Goal: Task Accomplishment & Management: Use online tool/utility

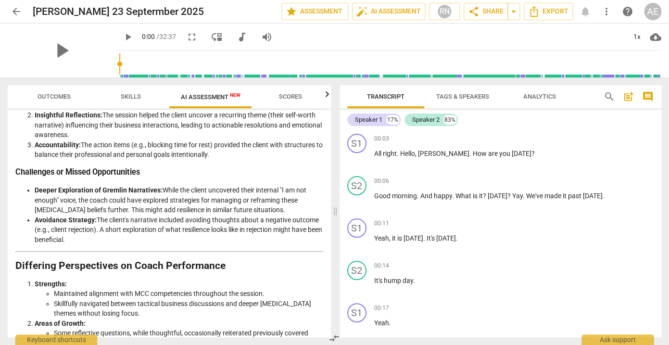
scroll to position [1580, 0]
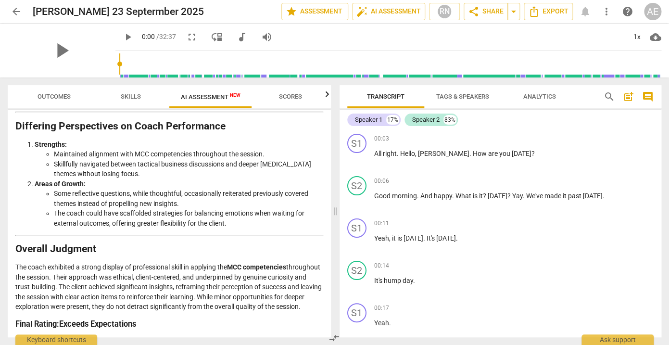
drag, startPoint x: 16, startPoint y: 138, endPoint x: 107, endPoint y: 368, distance: 248.3
click at [107, 337] on div "Disclaimer: AI can make mistakes. Consult a qualified mentor coach before actin…" at bounding box center [169, 223] width 323 height 227
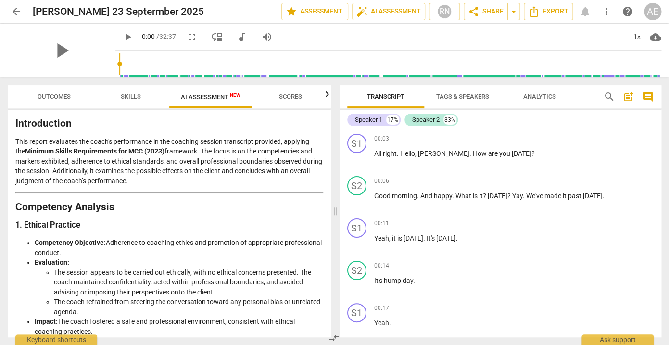
scroll to position [0, 0]
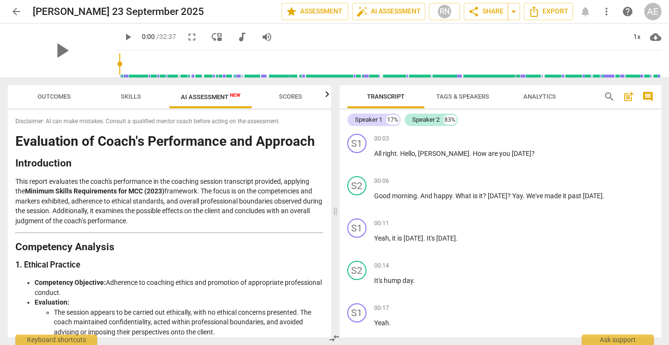
drag, startPoint x: 139, startPoint y: 324, endPoint x: 57, endPoint y: 101, distance: 237.9
click at [57, 110] on div "Disclaimer: AI can make mistakes. Consult a qualified mentor coach before actin…" at bounding box center [169, 223] width 323 height 227
drag, startPoint x: 42, startPoint y: 191, endPoint x: 536, endPoint y: 40, distance: 515.9
copy div "loremip dolo sitametcon adi elitse do eiusmodt?” incididu utl etdoloremagn al e…"
click at [55, 99] on span "Outcomes" at bounding box center [54, 96] width 33 height 7
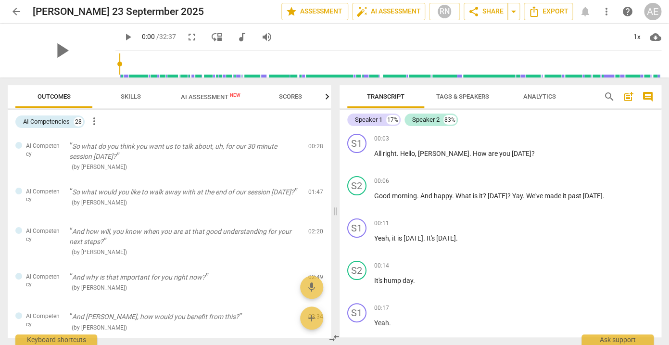
click at [121, 99] on span "Skills" at bounding box center [131, 96] width 20 height 7
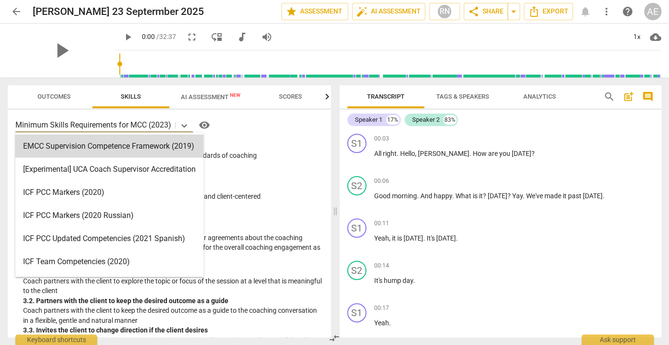
drag, startPoint x: 17, startPoint y: 125, endPoint x: 105, endPoint y: 128, distance: 87.6
click at [105, 128] on p "Minimum Skills Requirements for MCC (2023)" at bounding box center [93, 124] width 156 height 11
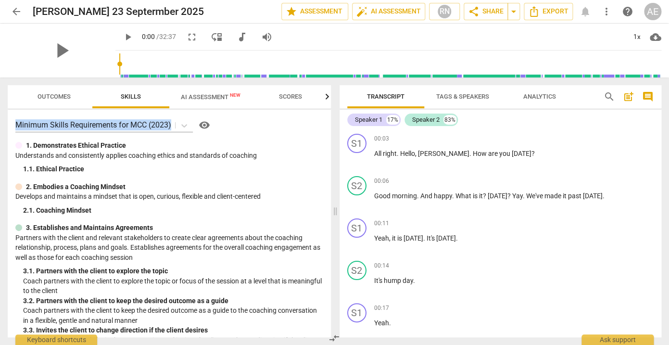
drag, startPoint x: 280, startPoint y: 326, endPoint x: 15, endPoint y: 124, distance: 333.3
click at [15, 124] on div "Minimum Skills Requirements for MCC (2023) visibility 1. Demonstrates Ethical P…" at bounding box center [169, 223] width 323 height 227
copy div "Minimum Skills Requirements for MCC (2023)"
click at [16, 12] on span "arrow_back" at bounding box center [17, 12] width 12 height 12
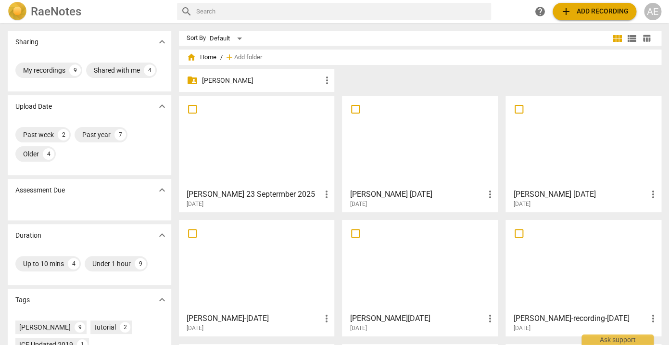
click at [370, 191] on h3 "[PERSON_NAME] [DATE]" at bounding box center [417, 195] width 134 height 12
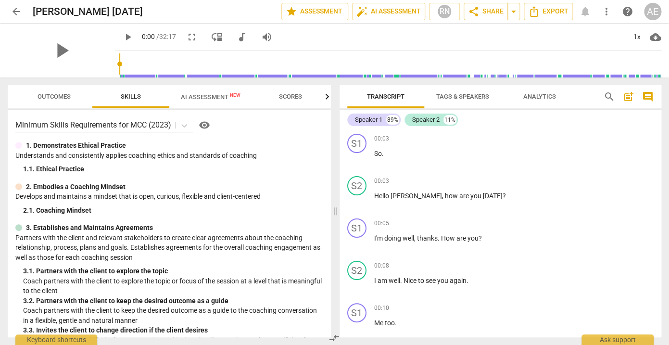
click at [212, 94] on span "AI Assessment New" at bounding box center [211, 96] width 60 height 7
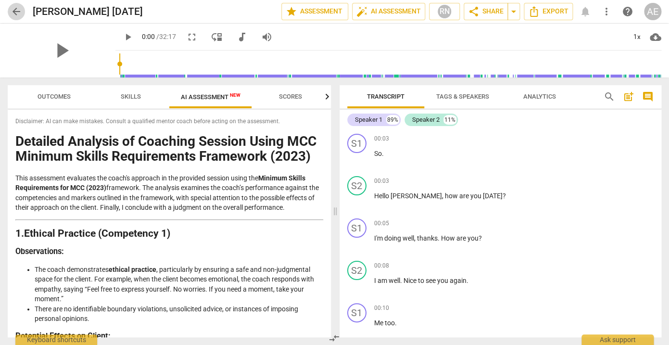
click at [17, 13] on span "arrow_back" at bounding box center [17, 12] width 12 height 12
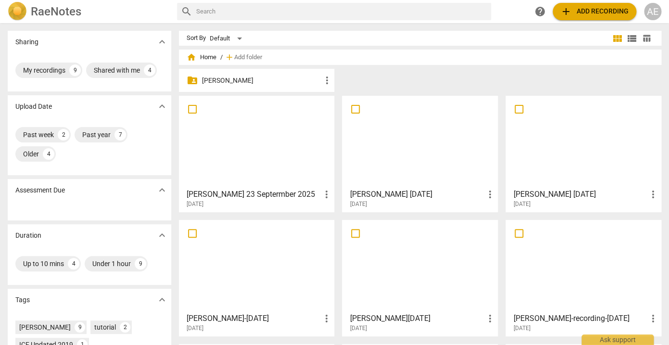
click at [536, 190] on h3 "[PERSON_NAME] [DATE]" at bounding box center [580, 195] width 134 height 12
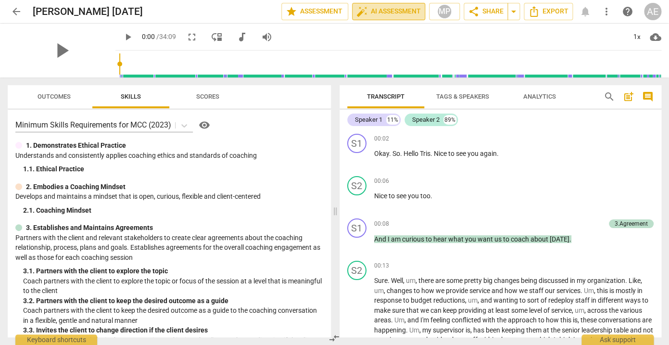
click at [400, 10] on span "auto_fix_high AI Assessment" at bounding box center [388, 12] width 64 height 12
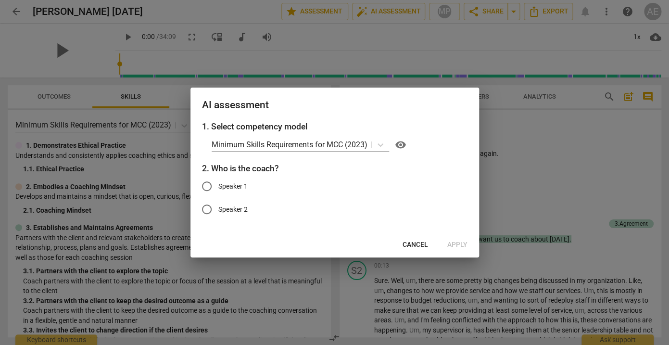
click at [411, 244] on span "Cancel" at bounding box center [415, 245] width 25 height 10
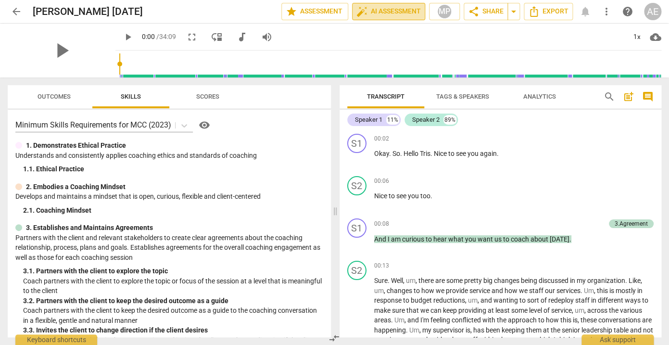
click at [394, 7] on span "auto_fix_high AI Assessment" at bounding box center [388, 12] width 64 height 12
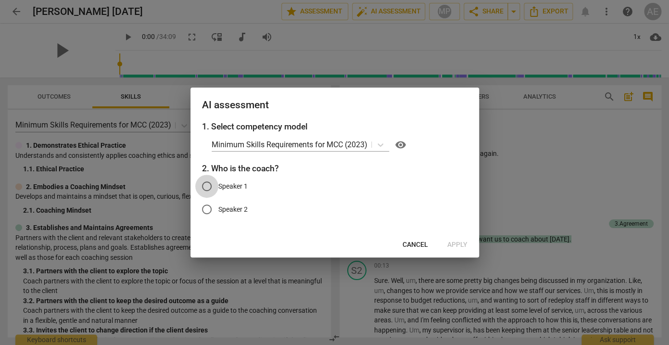
click at [208, 184] on input "Speaker 1" at bounding box center [206, 186] width 23 height 23
radio input "true"
click at [453, 245] on span "Apply" at bounding box center [457, 245] width 20 height 10
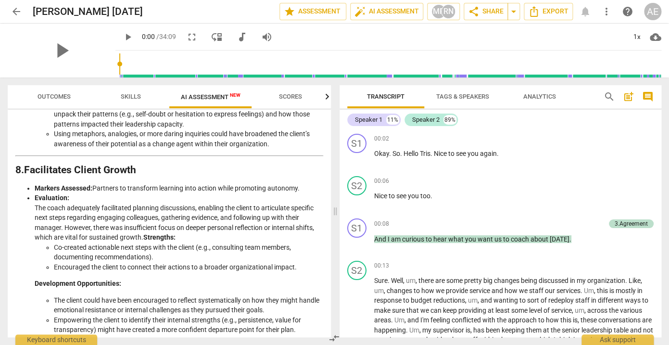
scroll to position [1483, 0]
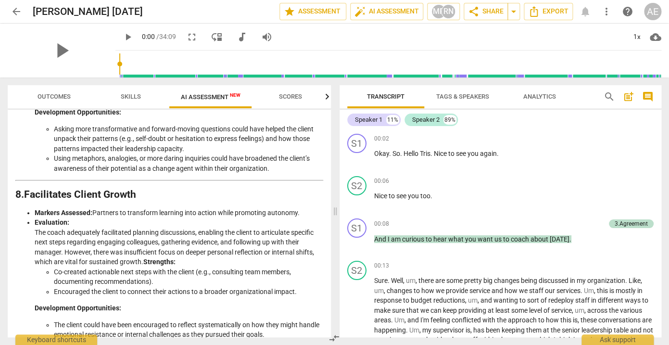
click at [13, 10] on span "arrow_back" at bounding box center [17, 12] width 12 height 12
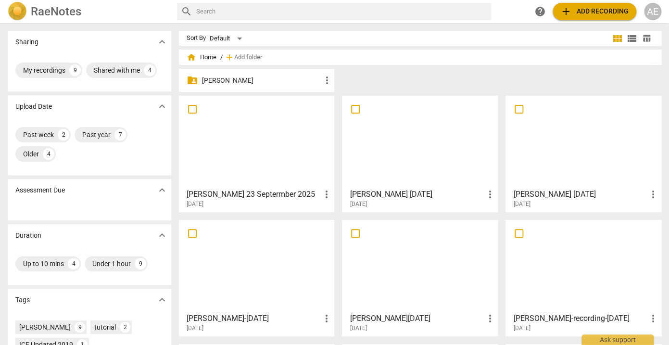
click at [365, 195] on h3 "[PERSON_NAME] [DATE]" at bounding box center [417, 195] width 134 height 12
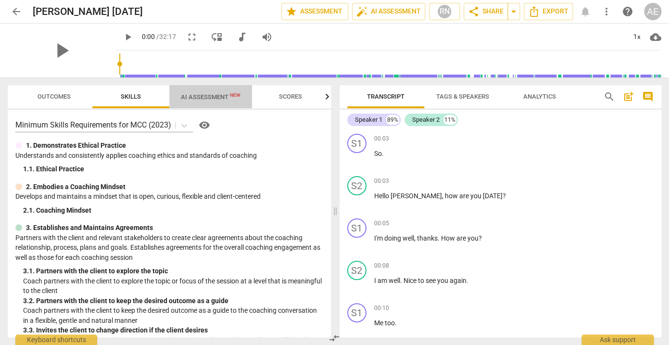
click at [214, 98] on span "AI Assessment New" at bounding box center [211, 96] width 60 height 7
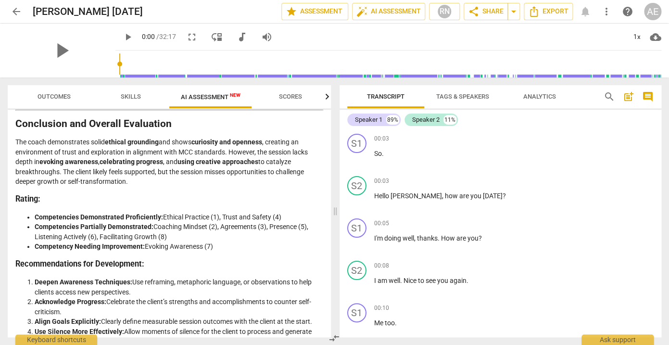
scroll to position [1478, 0]
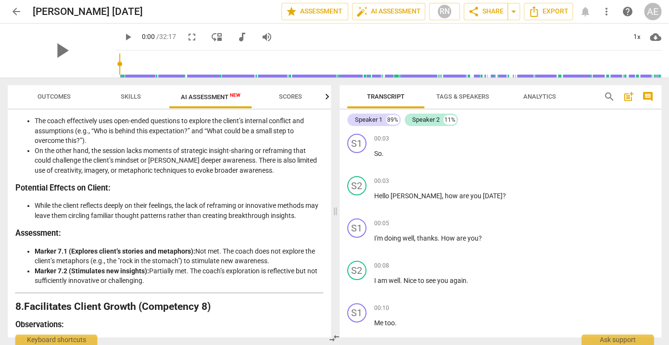
click at [15, 11] on span "arrow_back" at bounding box center [17, 12] width 12 height 12
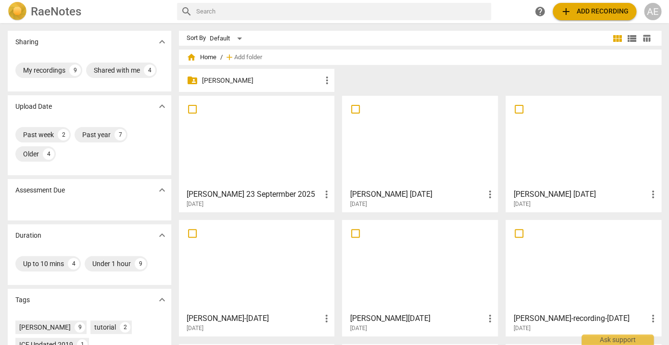
click at [541, 197] on h3 "[PERSON_NAME] [DATE]" at bounding box center [580, 195] width 134 height 12
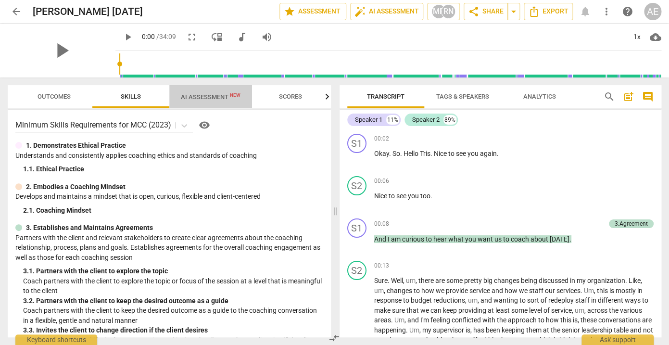
click at [216, 96] on span "AI Assessment New" at bounding box center [211, 96] width 60 height 7
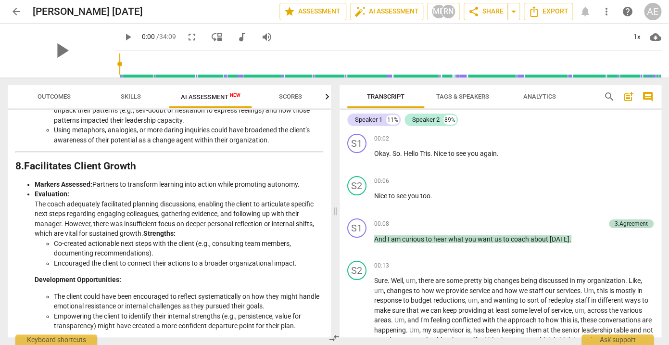
scroll to position [292, 0]
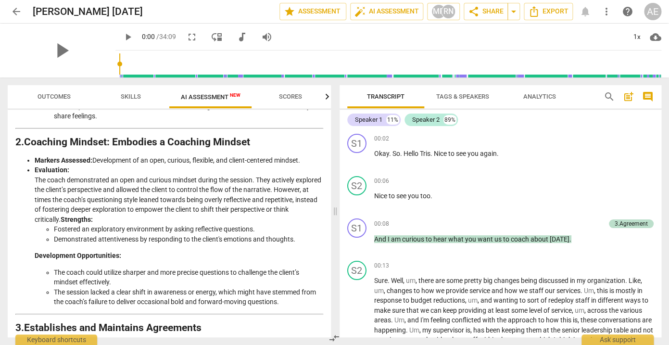
click at [16, 9] on span "arrow_back" at bounding box center [17, 12] width 12 height 12
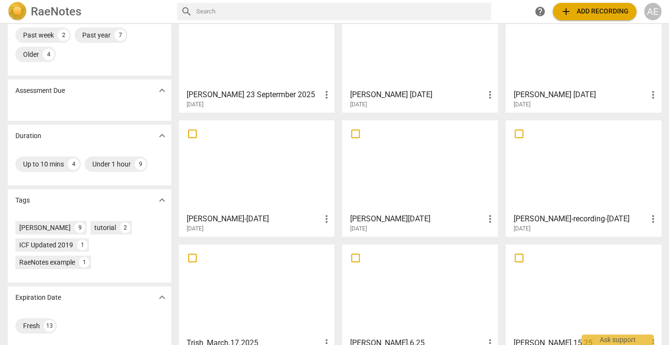
scroll to position [161, 0]
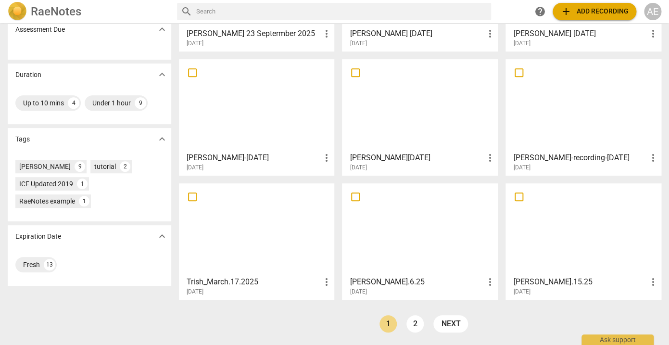
click at [270, 241] on div at bounding box center [256, 229] width 149 height 85
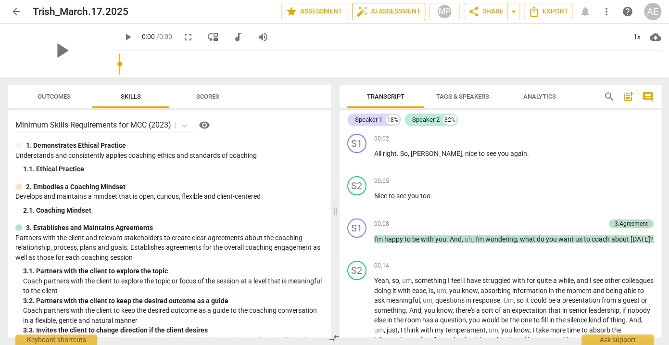
click at [389, 10] on span "auto_fix_high AI Assessment" at bounding box center [388, 12] width 64 height 12
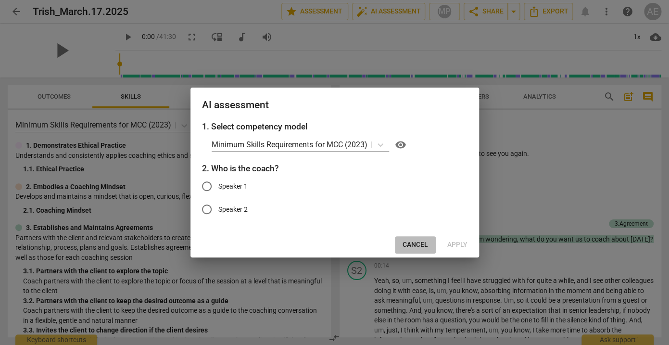
click at [414, 245] on span "Cancel" at bounding box center [415, 245] width 25 height 10
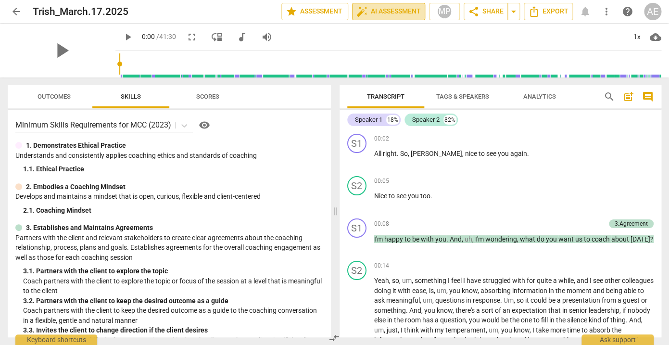
click at [386, 14] on span "auto_fix_high AI Assessment" at bounding box center [388, 12] width 64 height 12
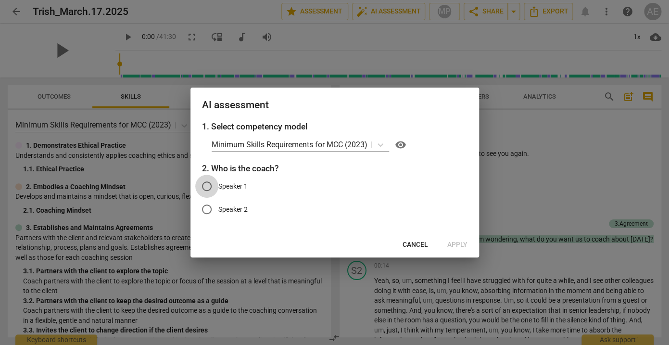
click at [213, 189] on input "Speaker 1" at bounding box center [206, 186] width 23 height 23
radio input "true"
click at [463, 243] on span "Apply" at bounding box center [457, 245] width 20 height 10
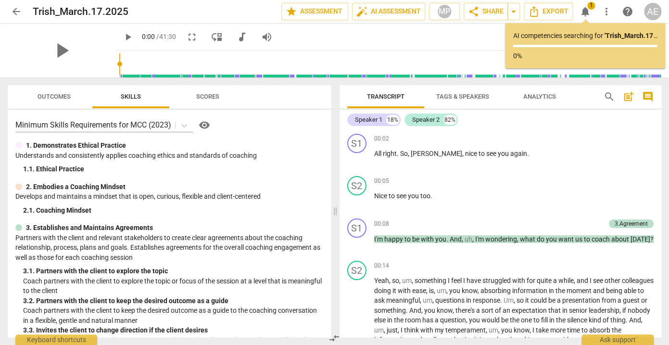
click at [540, 123] on div "Speaker 1 18% Speaker 2 82%" at bounding box center [500, 120] width 307 height 16
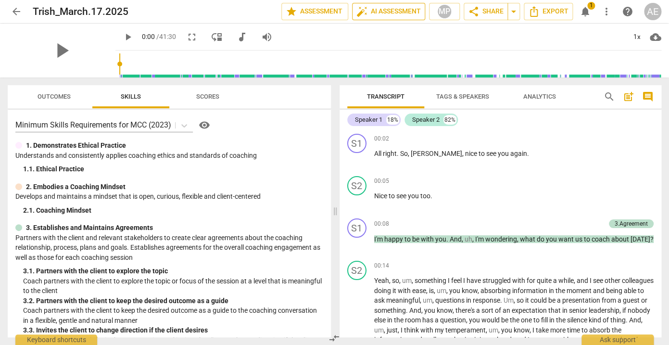
click at [396, 7] on span "auto_fix_high AI Assessment" at bounding box center [388, 12] width 64 height 12
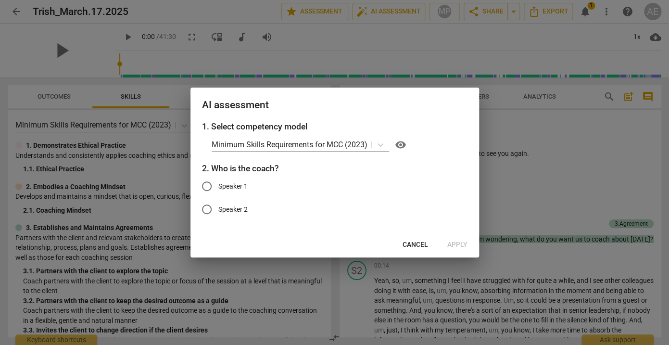
click at [237, 182] on span "Speaker 1" at bounding box center [232, 186] width 29 height 10
click at [218, 182] on input "Speaker 1" at bounding box center [206, 186] width 23 height 23
radio input "true"
click at [450, 242] on span "Apply" at bounding box center [457, 245] width 20 height 10
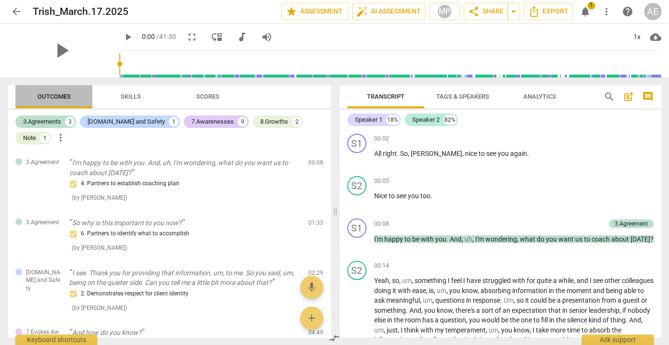
click at [62, 96] on span "Outcomes" at bounding box center [54, 96] width 33 height 7
click at [121, 96] on span "Skills" at bounding box center [130, 96] width 43 height 13
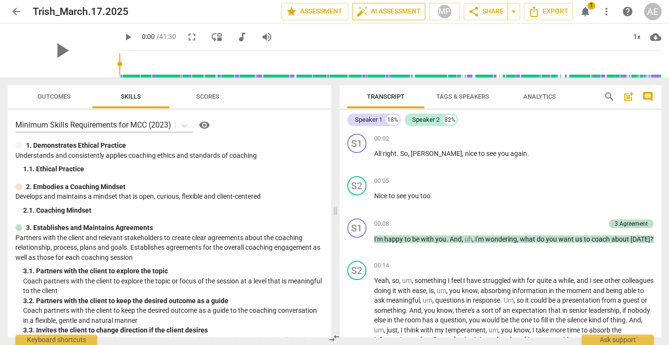
click at [405, 12] on span "auto_fix_high AI Assessment" at bounding box center [388, 12] width 64 height 12
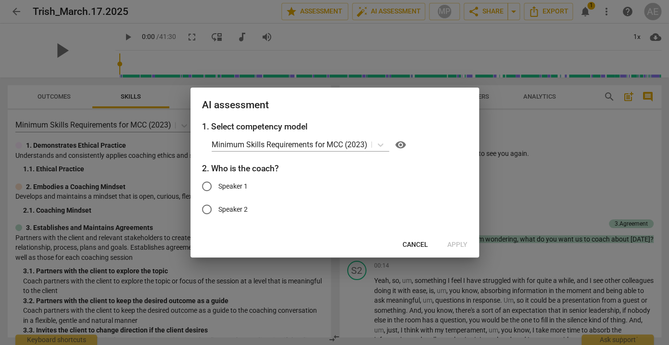
click at [208, 187] on input "Speaker 1" at bounding box center [206, 186] width 23 height 23
radio input "true"
click at [457, 244] on span "Apply" at bounding box center [457, 245] width 20 height 10
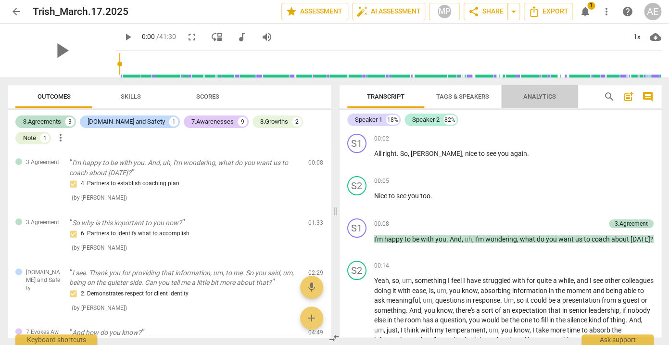
click at [530, 96] on span "Analytics" at bounding box center [539, 96] width 33 height 7
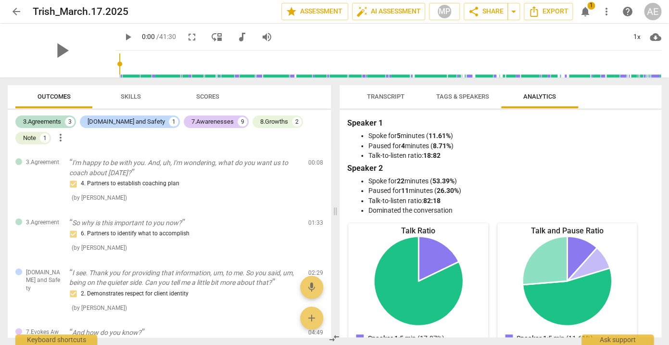
click at [56, 96] on span "Outcomes" at bounding box center [54, 96] width 33 height 7
click at [308, 8] on span "star Assessment" at bounding box center [315, 12] width 58 height 12
click at [59, 93] on span "Outcomes" at bounding box center [54, 96] width 56 height 13
click at [124, 96] on span "Skills" at bounding box center [131, 96] width 20 height 7
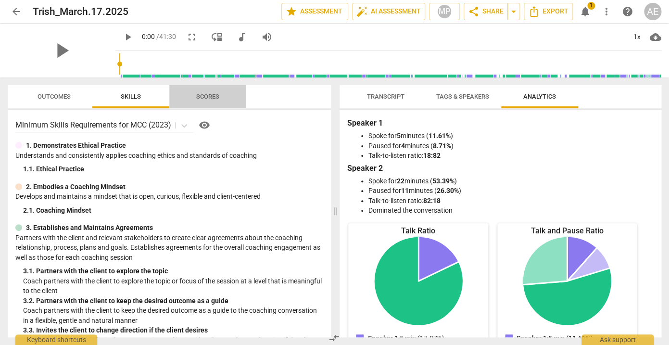
click at [214, 98] on span "Scores" at bounding box center [207, 96] width 23 height 7
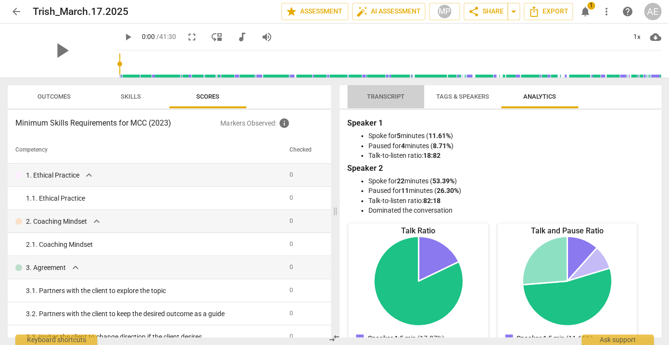
click at [395, 99] on span "Transcript" at bounding box center [386, 96] width 38 height 7
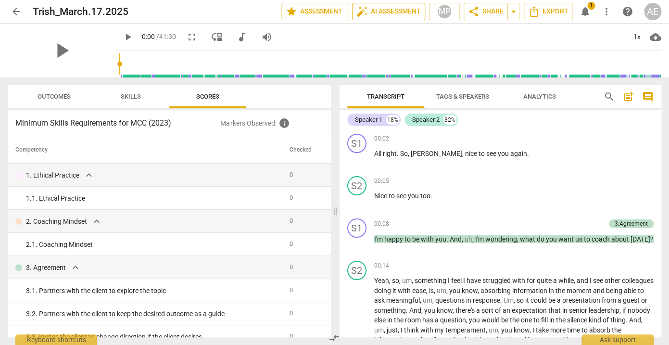
click at [403, 8] on span "auto_fix_high AI Assessment" at bounding box center [388, 12] width 64 height 12
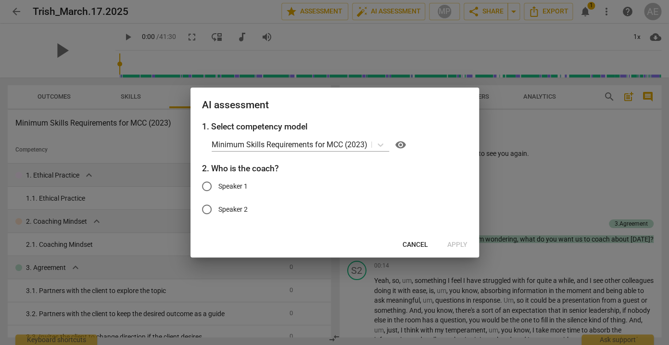
click at [227, 187] on span "Speaker 1" at bounding box center [232, 186] width 29 height 10
click at [218, 187] on input "Speaker 1" at bounding box center [206, 186] width 23 height 23
radio input "true"
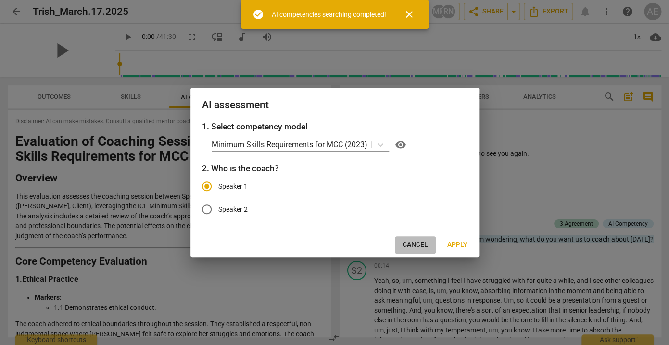
click at [424, 242] on span "Cancel" at bounding box center [415, 245] width 25 height 10
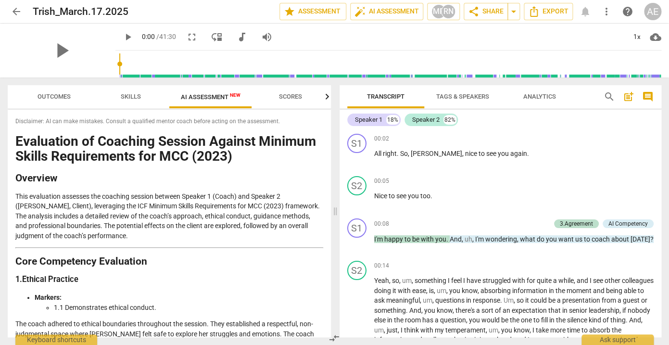
click at [20, 10] on span "arrow_back" at bounding box center [17, 12] width 12 height 12
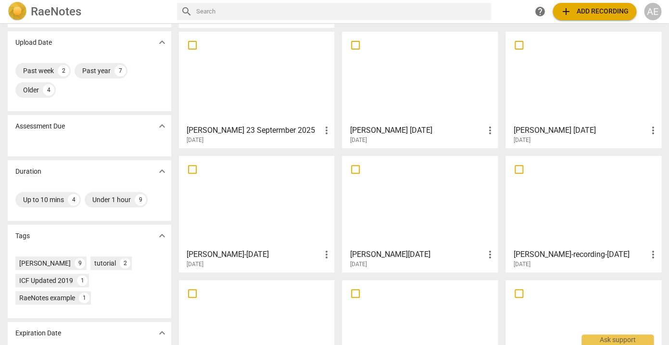
scroll to position [14, 0]
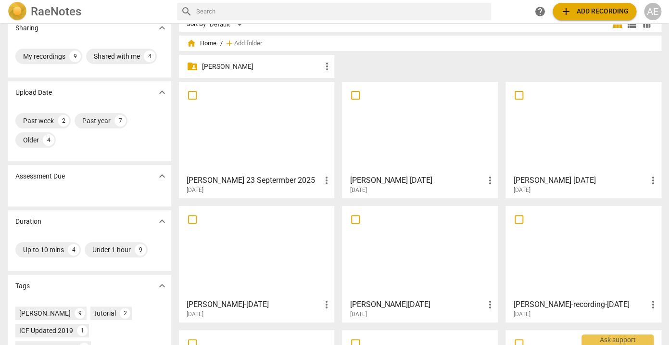
click at [219, 301] on h3 "[PERSON_NAME]-[DATE]" at bounding box center [254, 305] width 134 height 12
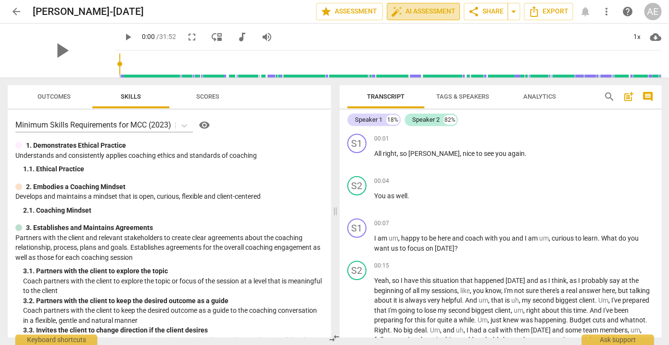
click at [420, 13] on span "auto_fix_high AI Assessment" at bounding box center [423, 12] width 64 height 12
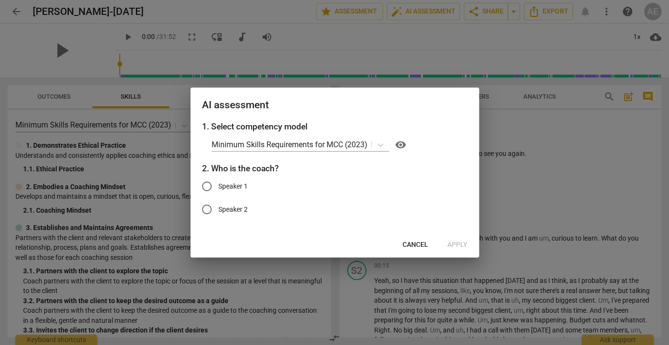
click at [409, 242] on span "Cancel" at bounding box center [415, 245] width 25 height 10
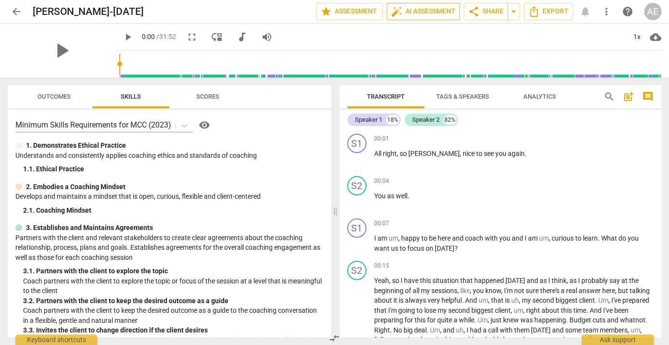
click at [409, 15] on span "auto_fix_high AI Assessment" at bounding box center [423, 12] width 64 height 12
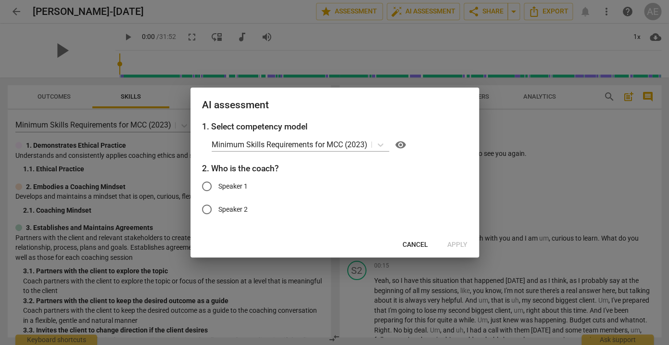
click at [228, 188] on span "Speaker 1" at bounding box center [232, 186] width 29 height 10
click at [218, 188] on input "Speaker 1" at bounding box center [206, 186] width 23 height 23
radio input "true"
click at [459, 243] on span "Apply" at bounding box center [457, 245] width 20 height 10
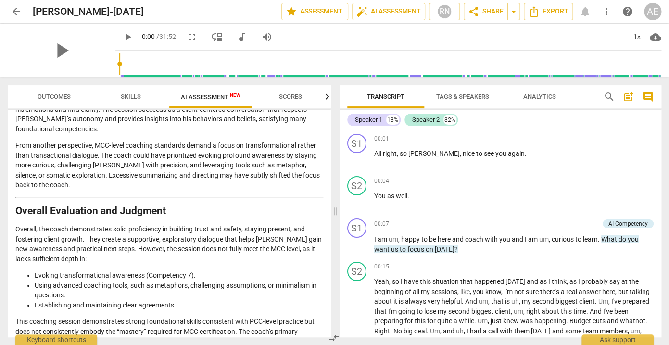
scroll to position [1303, 0]
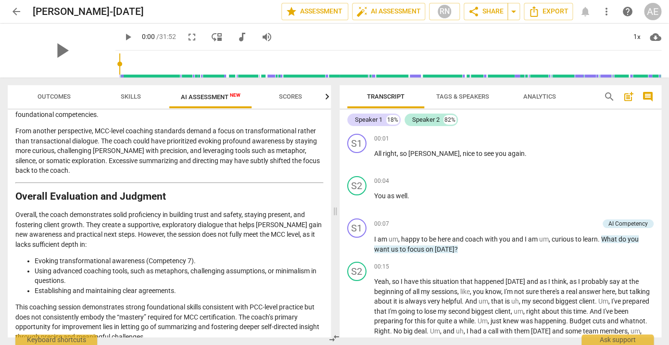
click at [16, 9] on span "arrow_back" at bounding box center [17, 12] width 12 height 12
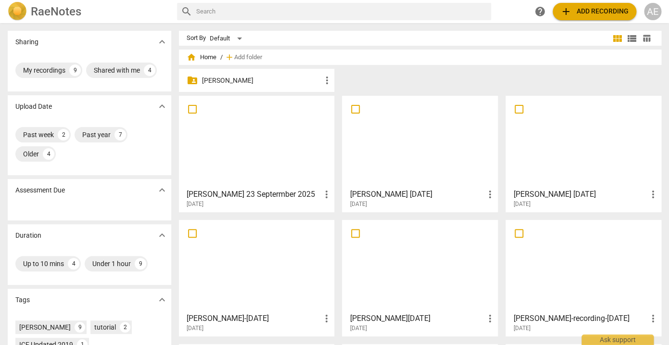
click at [381, 315] on h3 "[PERSON_NAME][DATE]" at bounding box center [417, 319] width 134 height 12
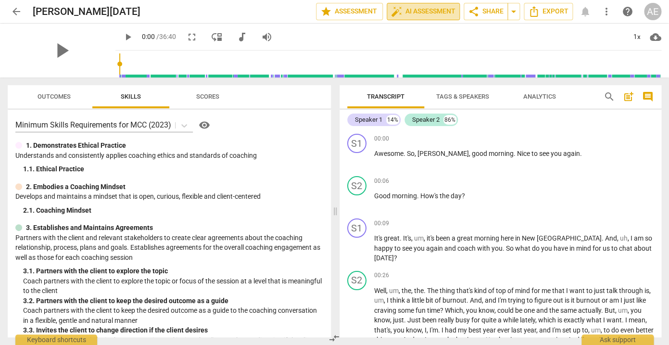
click at [411, 9] on span "auto_fix_high AI Assessment" at bounding box center [423, 12] width 64 height 12
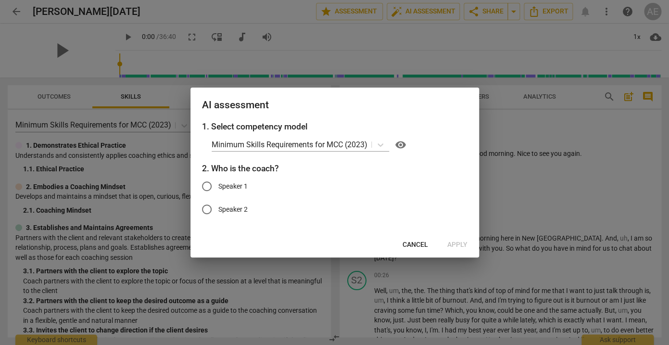
click at [229, 187] on span "Speaker 1" at bounding box center [232, 186] width 29 height 10
click at [218, 187] on input "Speaker 1" at bounding box center [206, 186] width 23 height 23
radio input "true"
click at [464, 243] on span "Apply" at bounding box center [457, 245] width 20 height 10
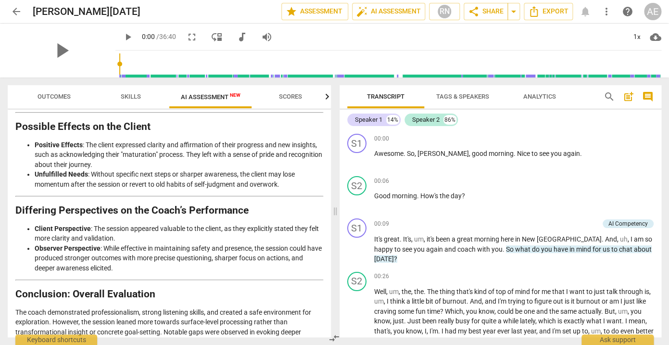
scroll to position [1775, 0]
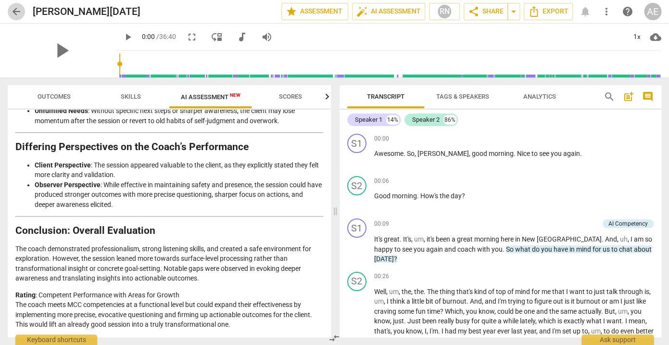
click at [16, 11] on span "arrow_back" at bounding box center [17, 12] width 12 height 12
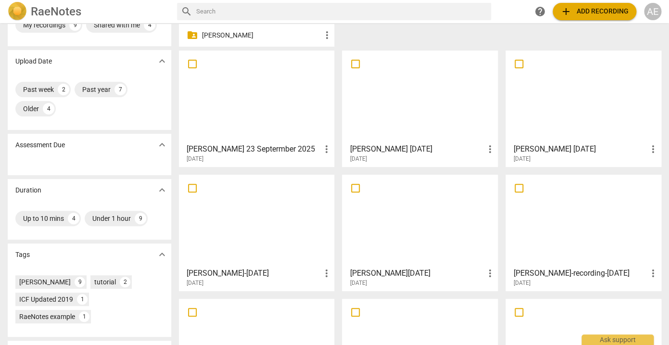
scroll to position [61, 0]
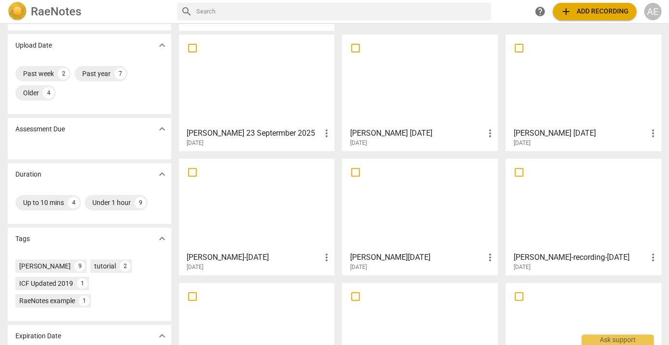
click at [537, 188] on div at bounding box center [583, 204] width 149 height 85
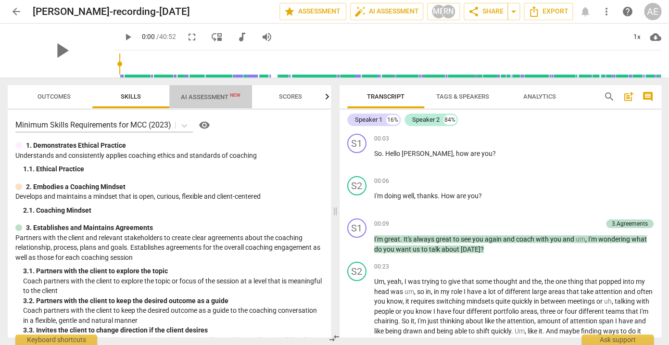
click at [217, 93] on span "AI Assessment New" at bounding box center [211, 96] width 60 height 7
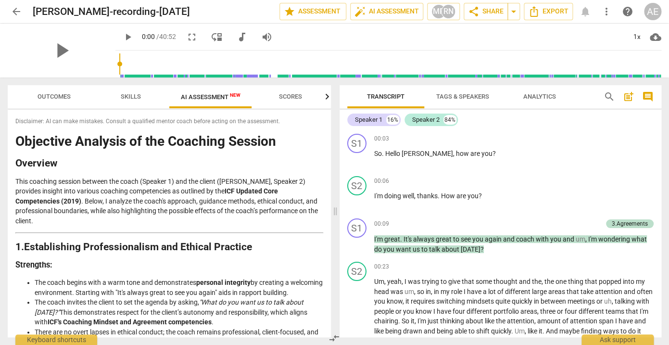
click at [13, 11] on span "arrow_back" at bounding box center [17, 12] width 12 height 12
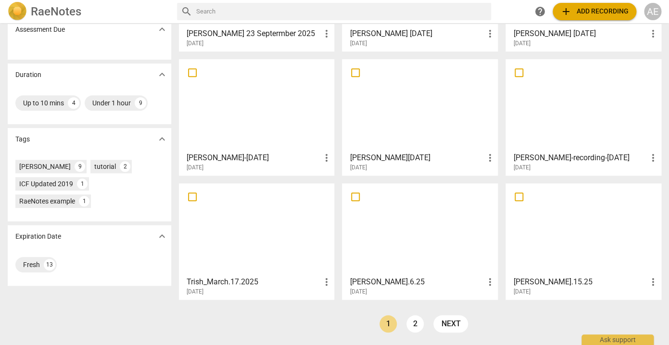
scroll to position [161, 0]
click at [391, 227] on div at bounding box center [419, 229] width 149 height 85
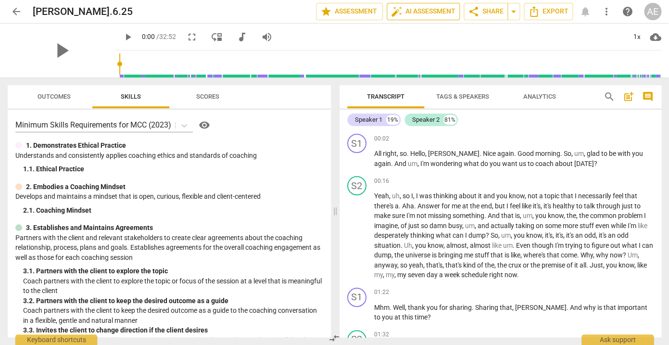
click at [429, 13] on span "auto_fix_high AI Assessment" at bounding box center [423, 12] width 64 height 12
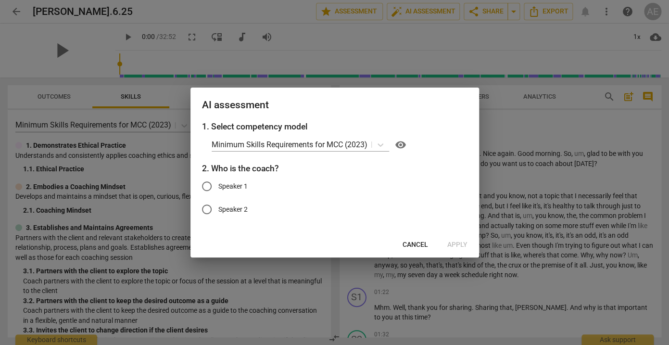
click at [225, 186] on span "Speaker 1" at bounding box center [232, 186] width 29 height 10
click at [218, 186] on input "Speaker 1" at bounding box center [206, 186] width 23 height 23
radio input "true"
click at [459, 242] on span "Apply" at bounding box center [457, 245] width 20 height 10
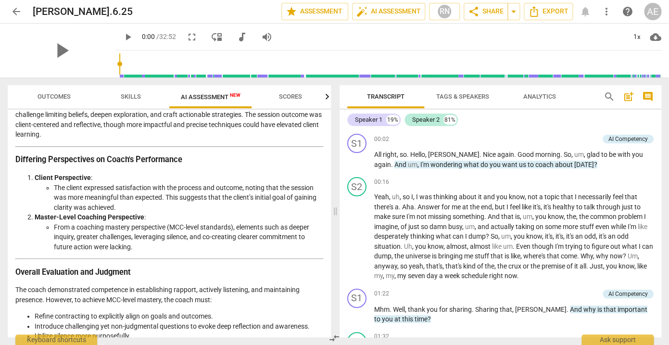
scroll to position [1411, 0]
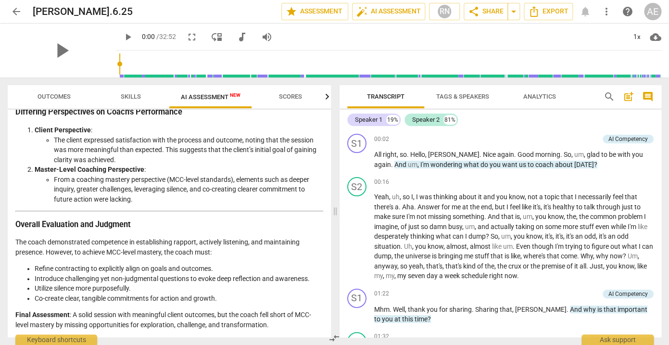
click at [16, 12] on span "arrow_back" at bounding box center [17, 12] width 12 height 12
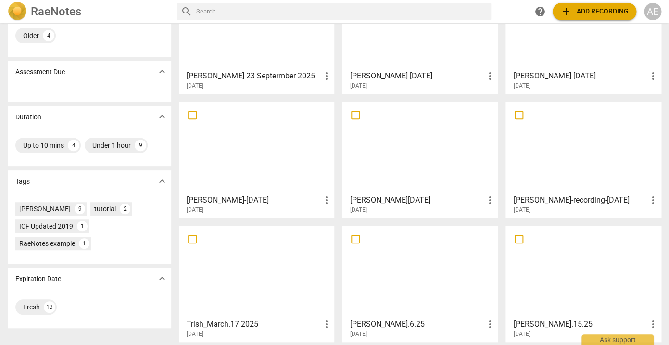
scroll to position [145, 0]
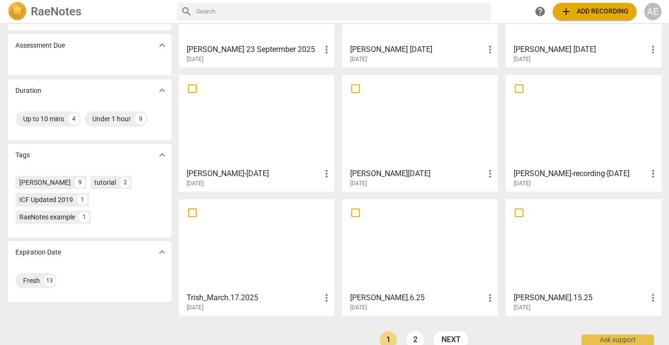
click at [564, 230] on div at bounding box center [583, 244] width 149 height 85
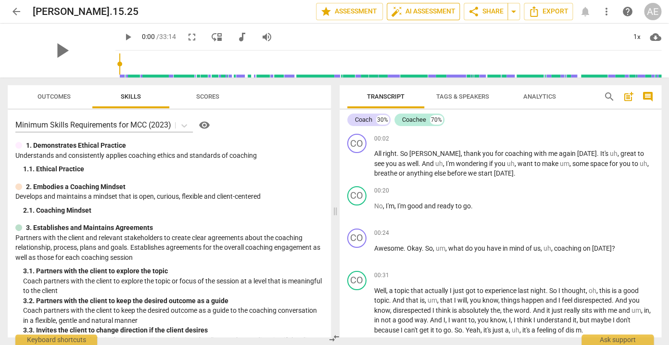
click at [429, 13] on span "auto_fix_high AI Assessment" at bounding box center [423, 12] width 64 height 12
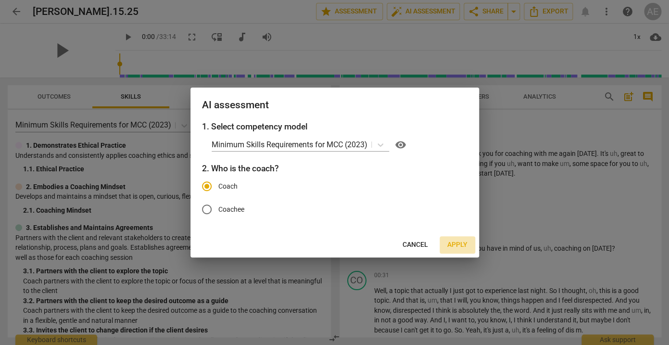
click at [459, 241] on span "Apply" at bounding box center [457, 245] width 20 height 10
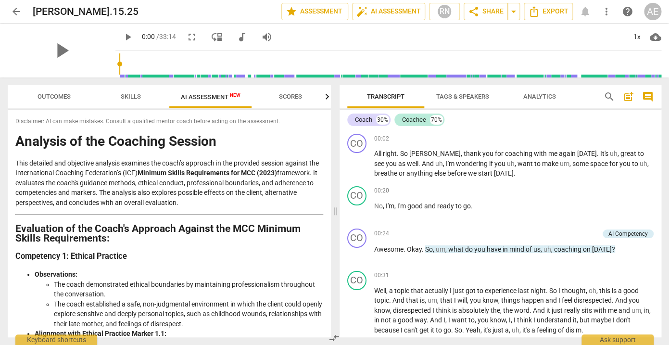
click at [16, 12] on span "arrow_back" at bounding box center [17, 12] width 12 height 12
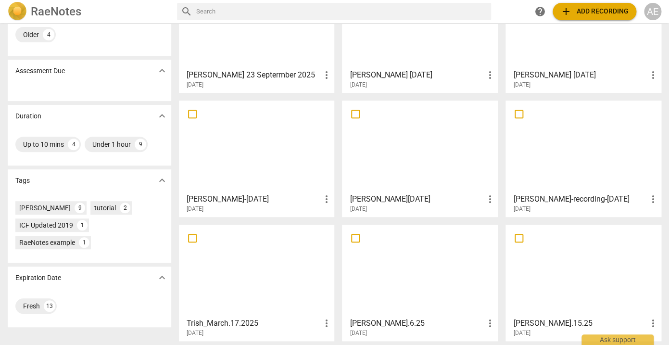
scroll to position [161, 0]
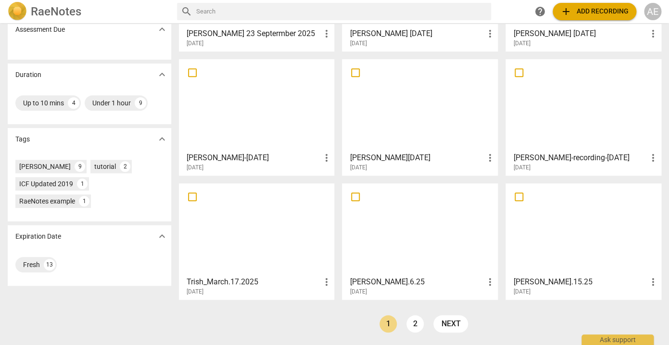
click at [387, 214] on div at bounding box center [419, 229] width 149 height 85
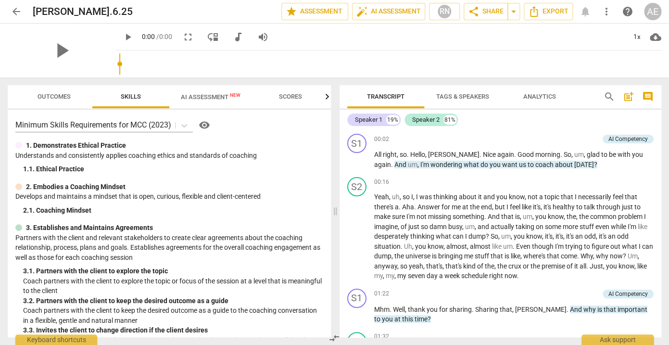
click at [215, 98] on span "AI Assessment New" at bounding box center [211, 96] width 60 height 7
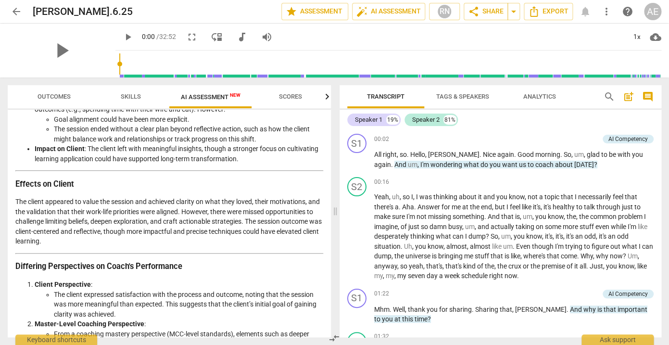
scroll to position [1411, 0]
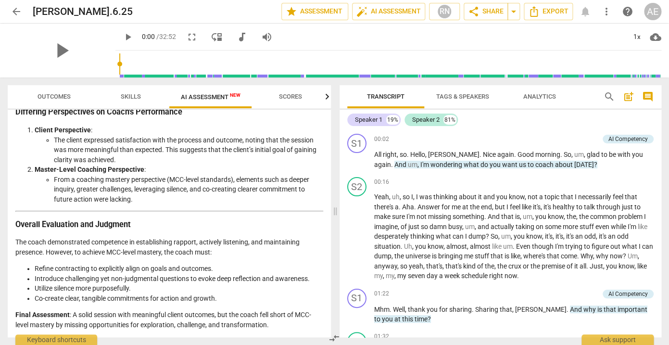
click at [14, 11] on span "arrow_back" at bounding box center [17, 12] width 12 height 12
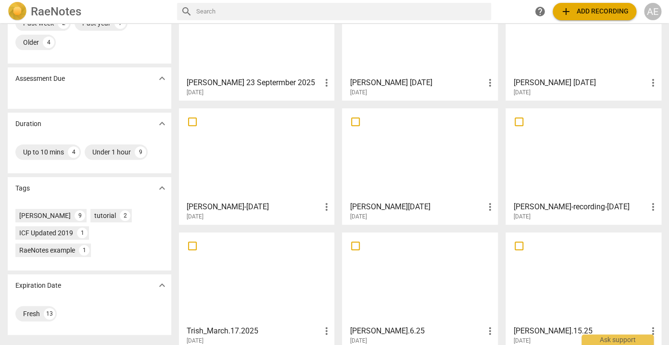
scroll to position [161, 0]
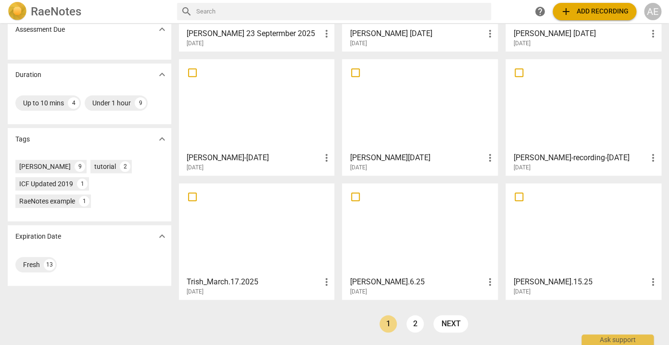
click at [265, 278] on h3 "Trish_March.17.2025" at bounding box center [254, 282] width 134 height 12
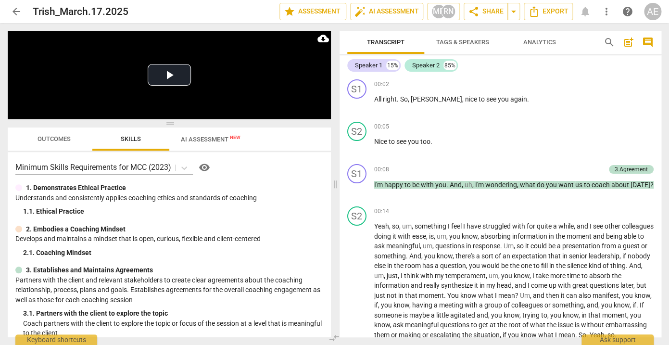
scroll to position [717, 0]
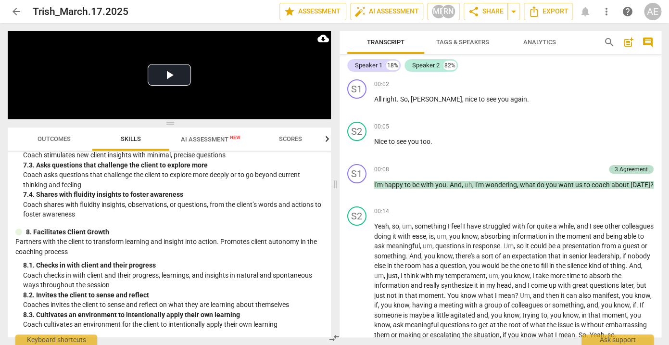
click at [213, 139] on span "AI Assessment New" at bounding box center [211, 139] width 60 height 7
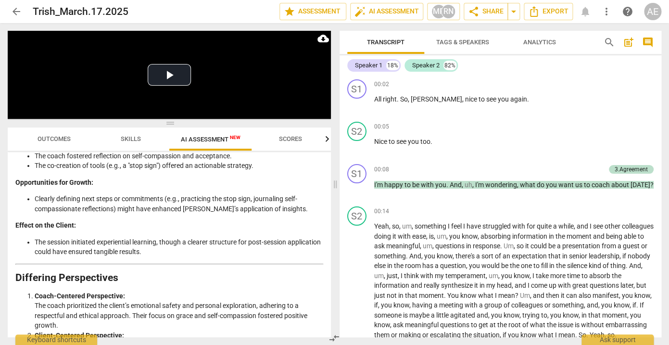
scroll to position [2105, 0]
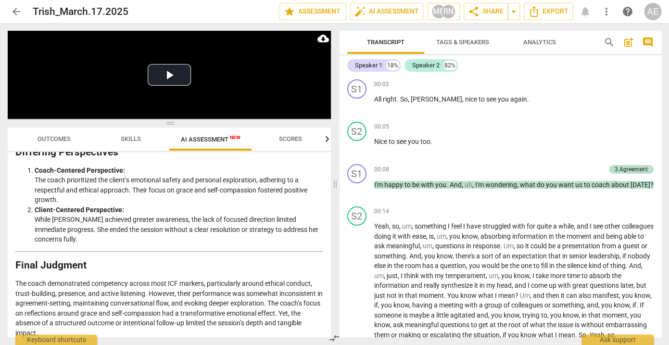
click at [13, 12] on span "arrow_back" at bounding box center [17, 12] width 12 height 12
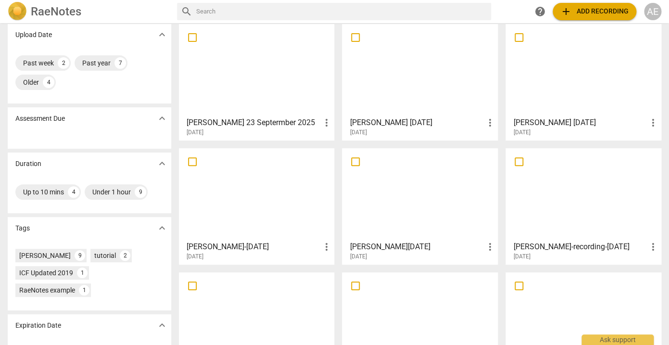
scroll to position [161, 0]
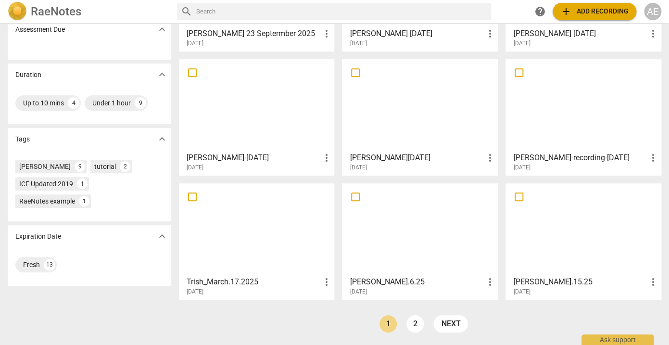
click at [247, 155] on h3 "[PERSON_NAME]-[DATE]" at bounding box center [254, 158] width 134 height 12
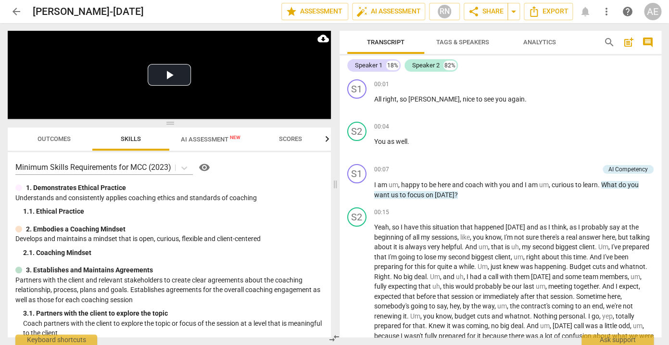
click at [223, 136] on span "AI Assessment New" at bounding box center [210, 139] width 83 height 14
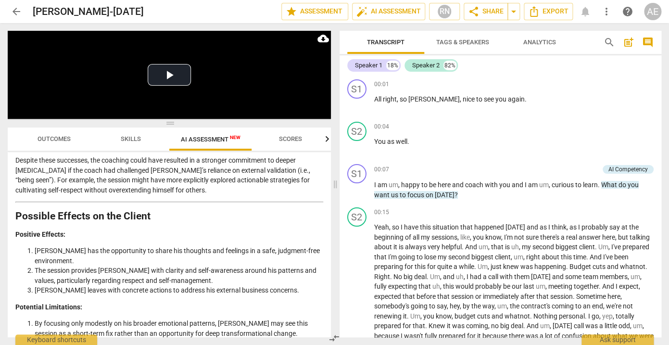
scroll to position [1346, 0]
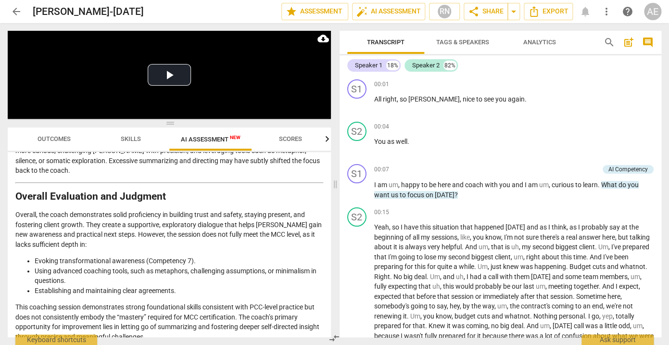
click at [16, 10] on span "arrow_back" at bounding box center [17, 12] width 12 height 12
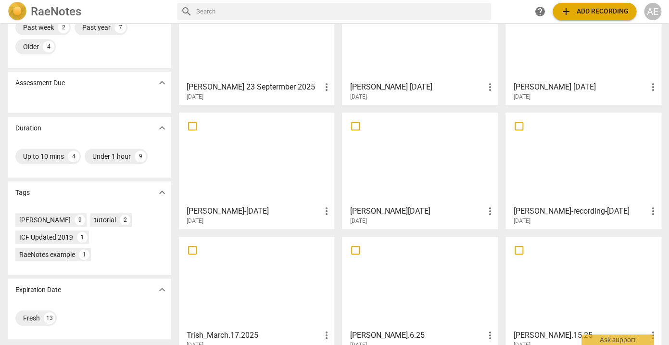
scroll to position [109, 0]
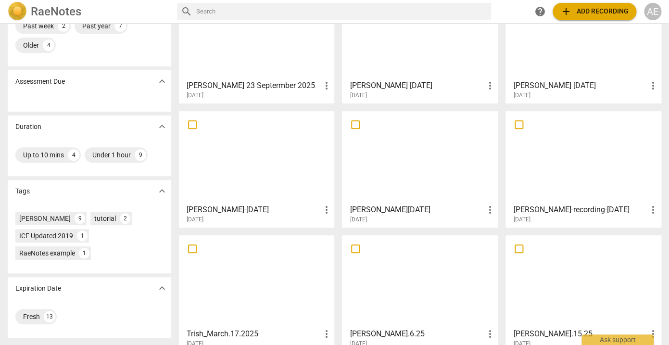
click at [535, 149] on div at bounding box center [583, 156] width 149 height 85
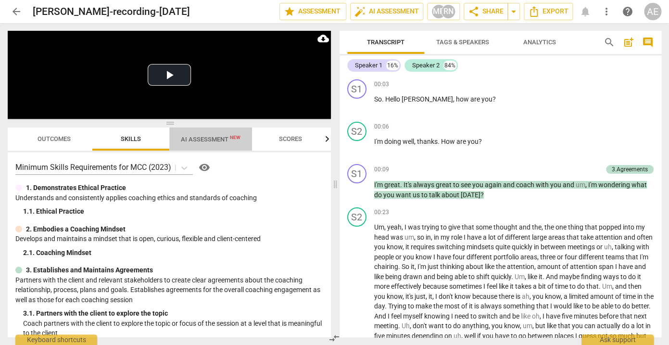
click at [219, 139] on span "AI Assessment New" at bounding box center [211, 139] width 60 height 7
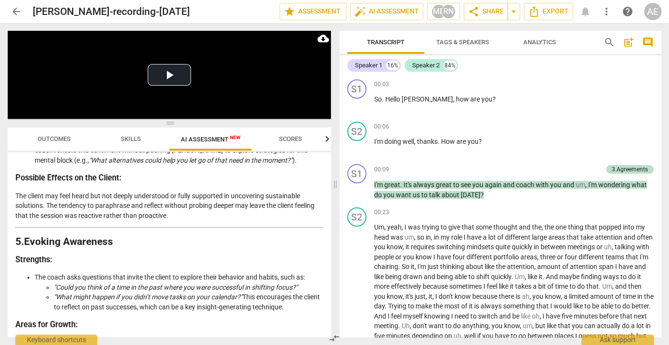
scroll to position [1734, 0]
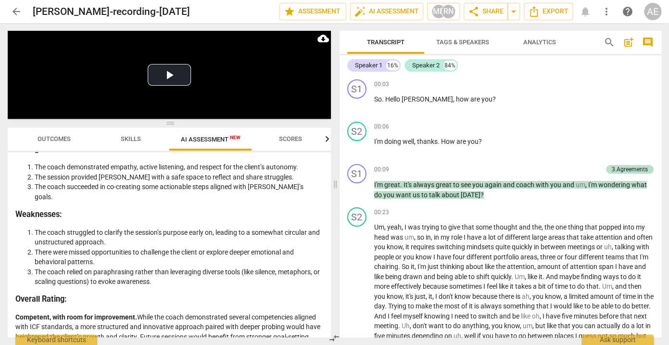
click at [11, 10] on span "arrow_back" at bounding box center [17, 12] width 12 height 12
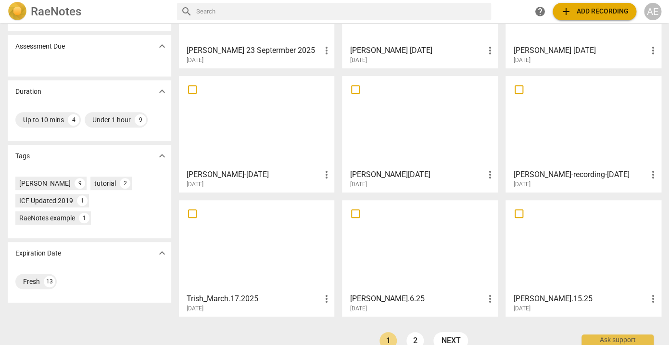
scroll to position [161, 0]
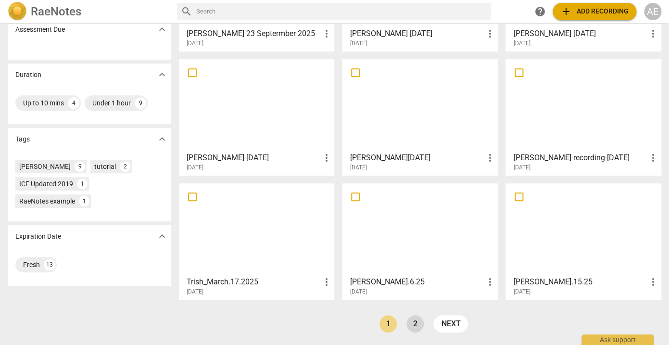
click at [412, 324] on link "2" at bounding box center [414, 323] width 17 height 17
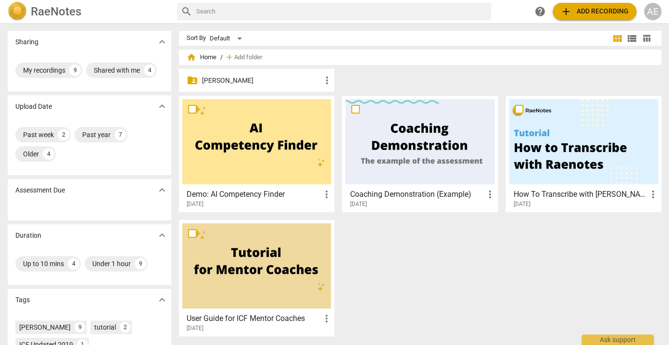
scroll to position [105, 0]
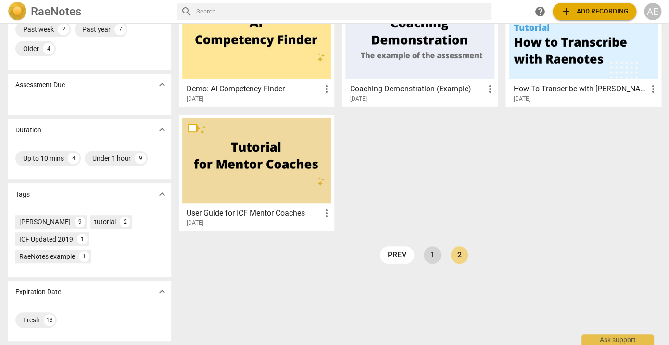
click at [429, 257] on link "1" at bounding box center [432, 254] width 17 height 17
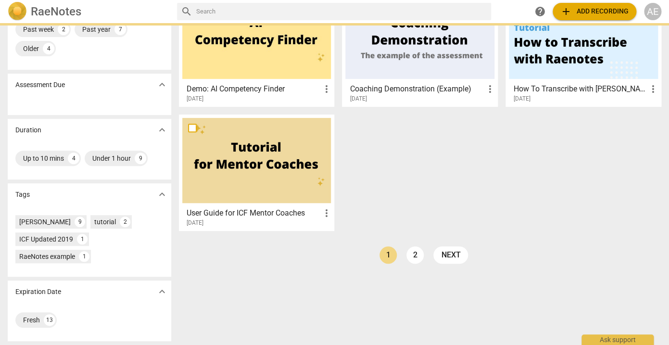
click at [430, 239] on div "Demo: AI Competency Finder more_vert [DATE] Coaching Demonstration (Example) mo…" at bounding box center [424, 114] width 490 height 248
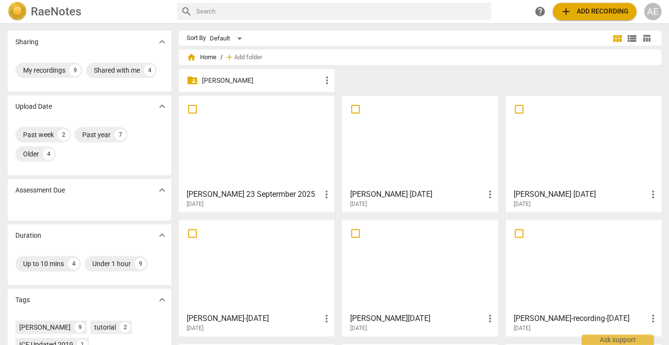
click at [577, 12] on span "add Add recording" at bounding box center [594, 12] width 68 height 12
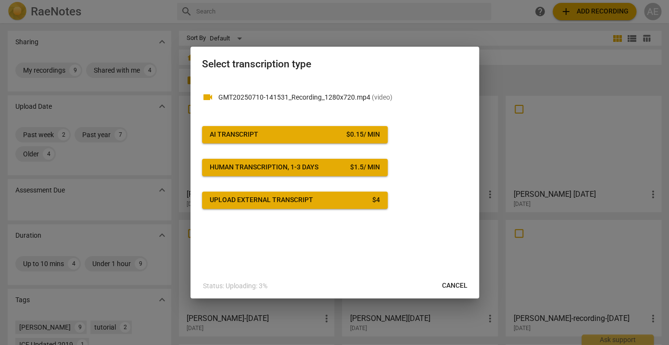
click at [348, 133] on div "$ 0.15 / min" at bounding box center [363, 135] width 34 height 10
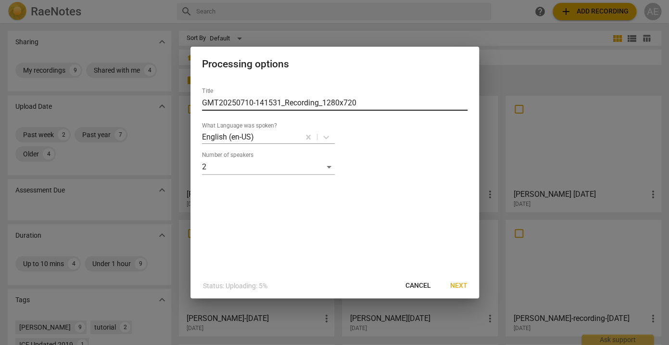
click at [393, 102] on input "GMT20250710-141531_Recording_1280x720" at bounding box center [334, 102] width 265 height 15
drag, startPoint x: 393, startPoint y: 102, endPoint x: 152, endPoint y: 101, distance: 241.4
click at [202, 101] on input "GMT20250710-141531_Recording_1280x720" at bounding box center [334, 102] width 265 height 15
type input "[PERSON_NAME] [DATE]"
click at [457, 283] on span "Next" at bounding box center [458, 286] width 17 height 10
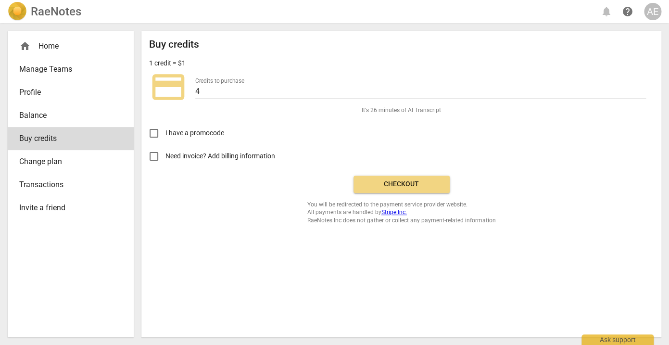
click at [405, 186] on span "Checkout" at bounding box center [401, 184] width 81 height 10
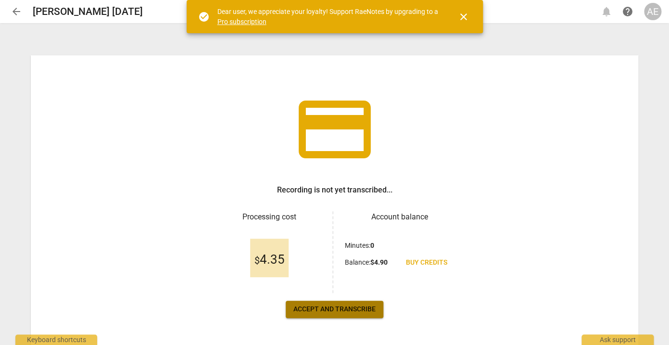
click at [330, 310] on span "Accept and transcribe" at bounding box center [334, 309] width 82 height 10
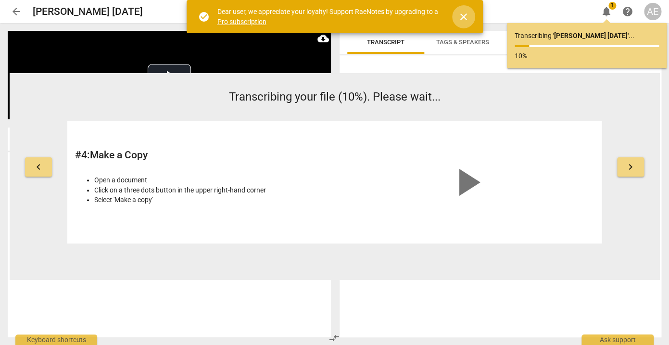
click at [464, 16] on span "close" at bounding box center [464, 17] width 12 height 12
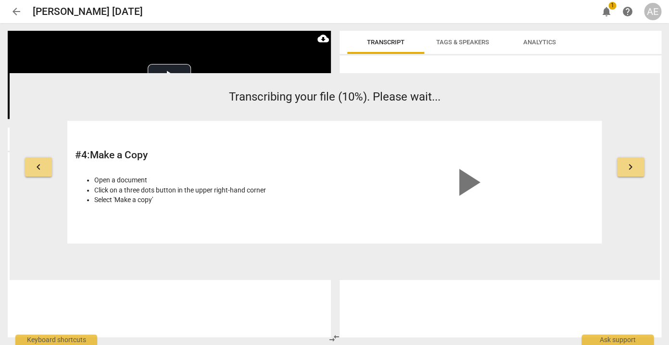
click at [15, 10] on span "arrow_back" at bounding box center [17, 12] width 12 height 12
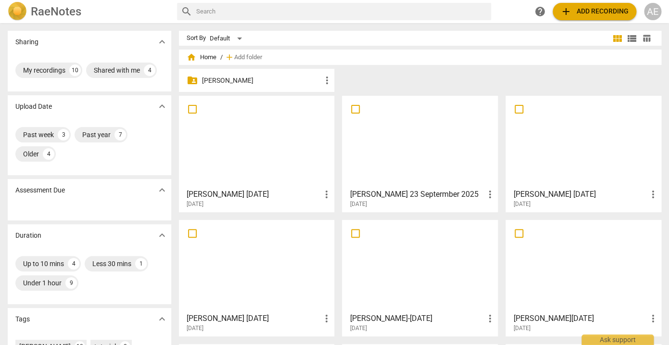
click at [215, 163] on div at bounding box center [256, 141] width 149 height 85
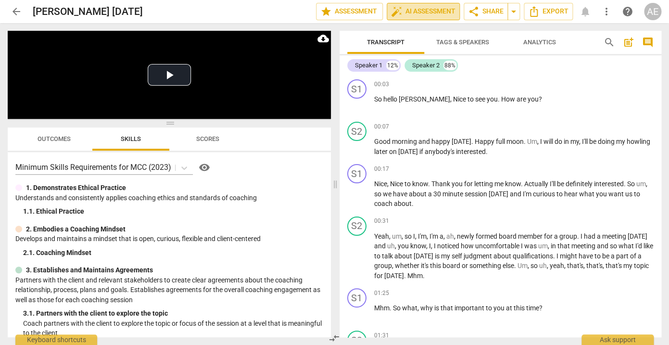
click at [423, 14] on span "auto_fix_high AI Assessment" at bounding box center [423, 12] width 64 height 12
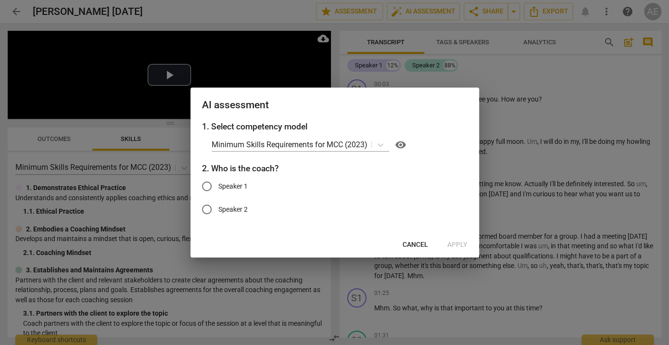
click at [227, 186] on span "Speaker 1" at bounding box center [232, 186] width 29 height 10
click at [218, 186] on input "Speaker 1" at bounding box center [206, 186] width 23 height 23
radio input "true"
click at [449, 244] on span "Apply" at bounding box center [457, 245] width 20 height 10
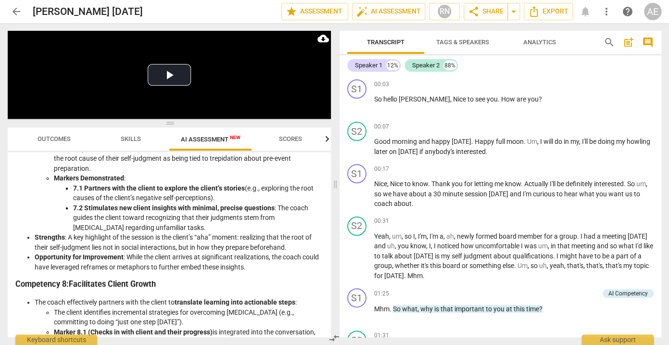
scroll to position [1328, 0]
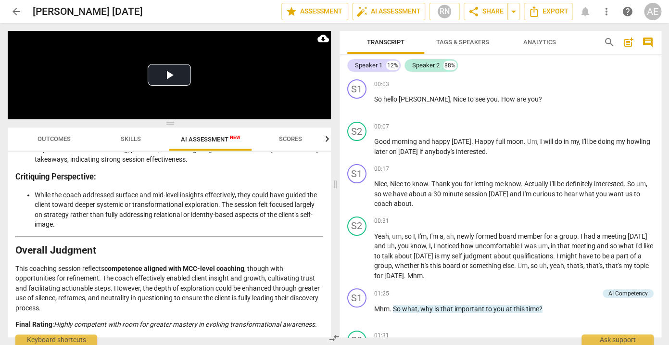
click at [18, 9] on span "arrow_back" at bounding box center [17, 12] width 12 height 12
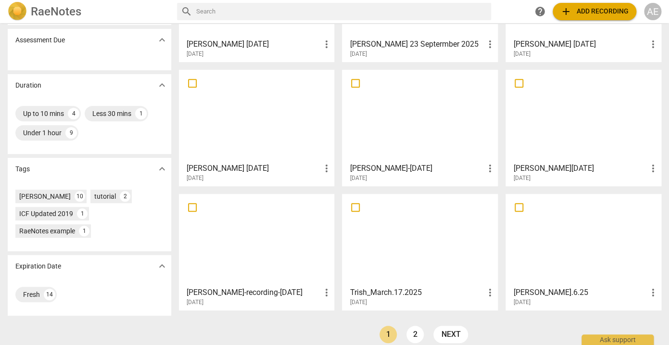
scroll to position [161, 0]
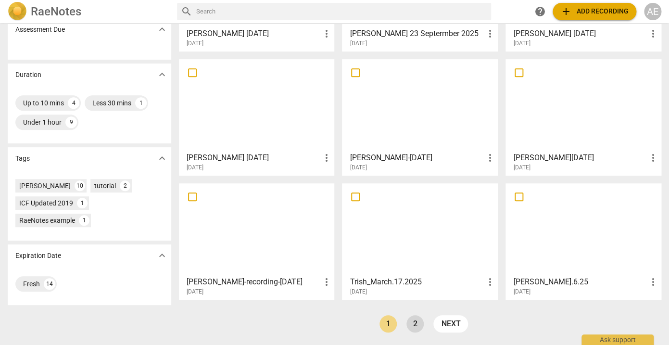
click at [413, 316] on link "2" at bounding box center [414, 323] width 17 height 17
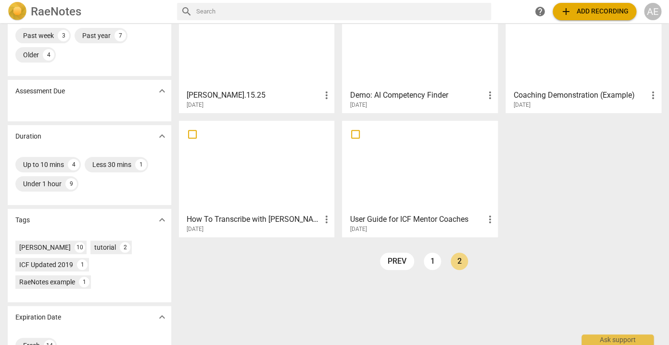
scroll to position [125, 0]
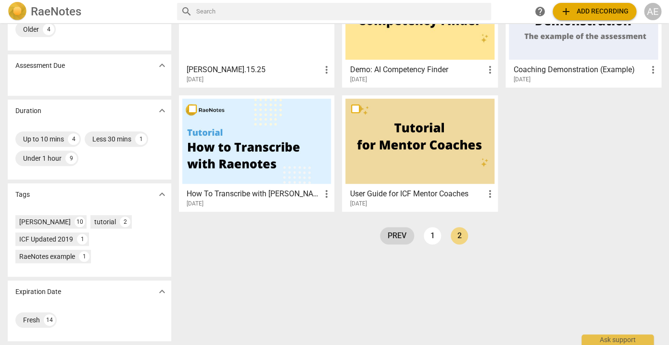
click at [402, 233] on link "prev" at bounding box center [397, 235] width 34 height 17
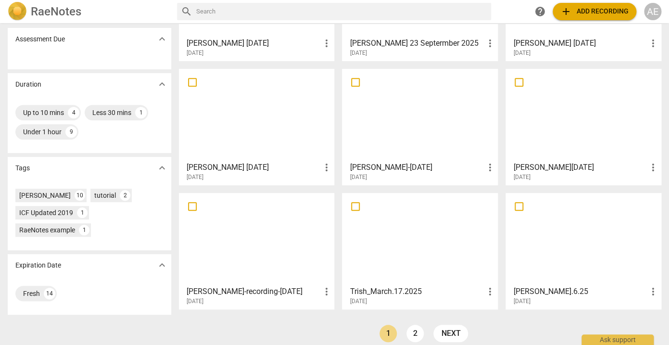
scroll to position [161, 0]
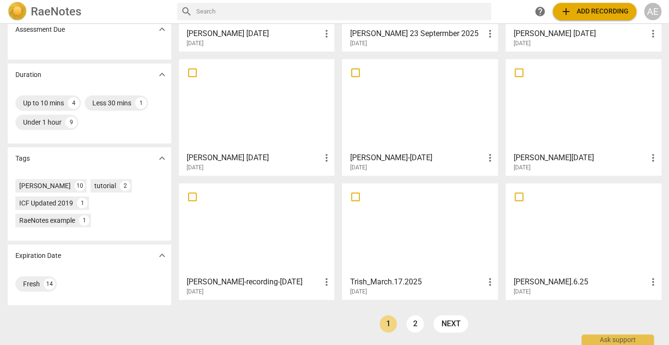
click at [586, 12] on span "add Add recording" at bounding box center [594, 12] width 68 height 12
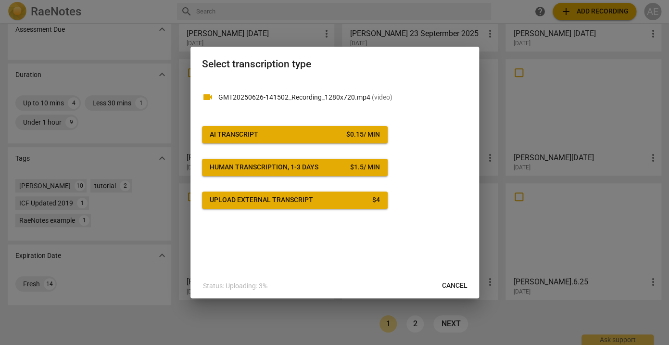
click at [323, 135] on span "AI Transcript $ 0.15 / min" at bounding box center [295, 135] width 170 height 10
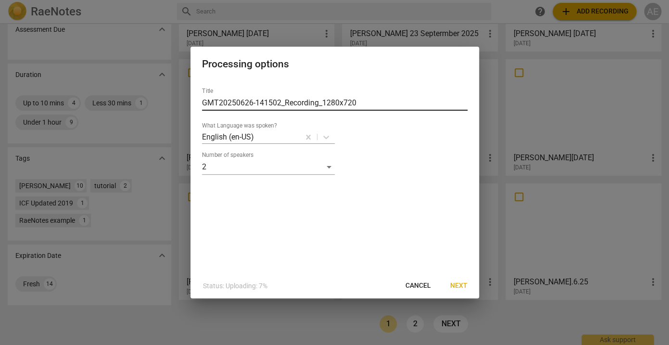
click at [376, 103] on input "GMT20250626-141502_Recording_1280x720" at bounding box center [334, 102] width 265 height 15
drag, startPoint x: 376, startPoint y: 103, endPoint x: 196, endPoint y: 102, distance: 179.4
click at [202, 102] on input "GMT20250626-141502_Recording_1280x720" at bounding box center [334, 102] width 265 height 15
type input "Anthony June 26 2025"
click at [464, 284] on span "Next" at bounding box center [458, 286] width 17 height 10
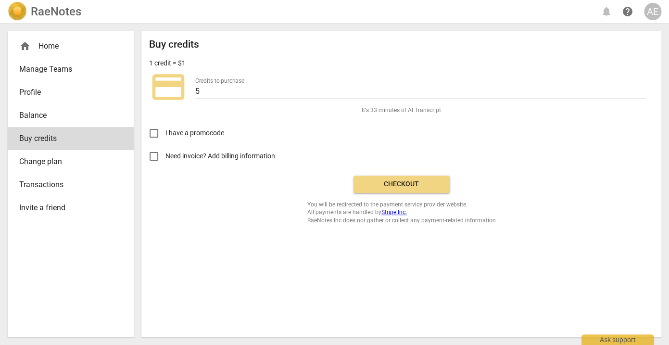
click at [405, 182] on span "Checkout" at bounding box center [401, 184] width 81 height 10
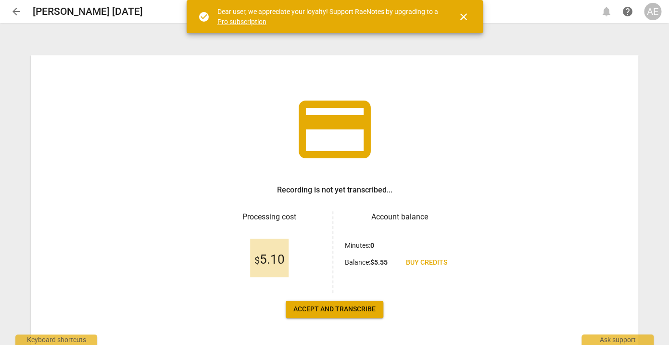
click at [324, 310] on span "Accept and transcribe" at bounding box center [334, 309] width 82 height 10
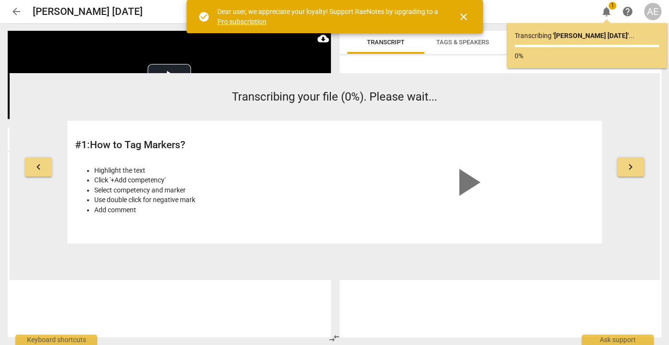
click at [463, 18] on span "close" at bounding box center [464, 17] width 12 height 12
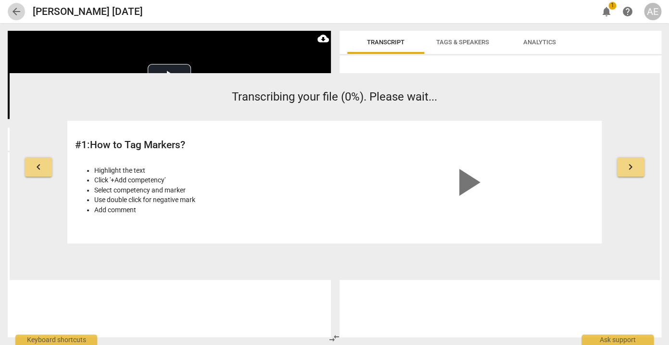
click at [18, 10] on span "arrow_back" at bounding box center [17, 12] width 12 height 12
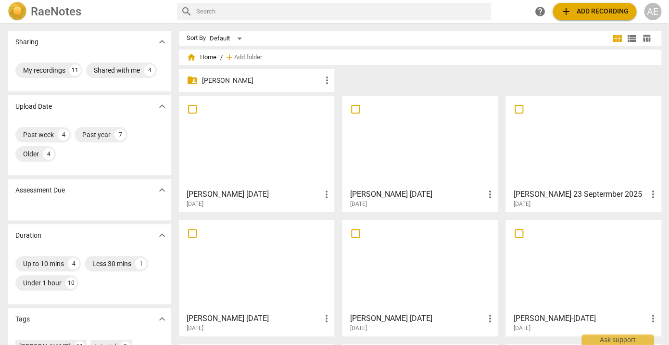
click at [227, 139] on div at bounding box center [256, 141] width 149 height 85
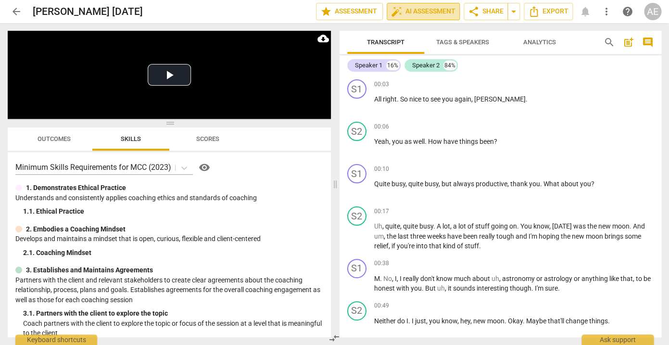
click at [417, 16] on span "auto_fix_high AI Assessment" at bounding box center [423, 12] width 64 height 12
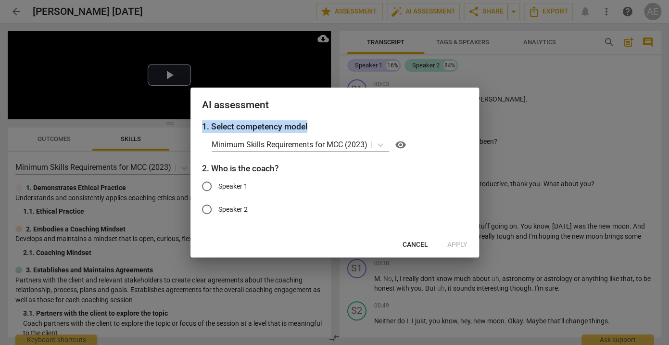
drag, startPoint x: 388, startPoint y: 101, endPoint x: 381, endPoint y: 127, distance: 27.0
click at [381, 127] on div "AI assessment 1. Select competency model Minimum Skills Requirements for MCC (2…" at bounding box center [334, 173] width 289 height 170
click at [414, 242] on span "Cancel" at bounding box center [415, 245] width 25 height 10
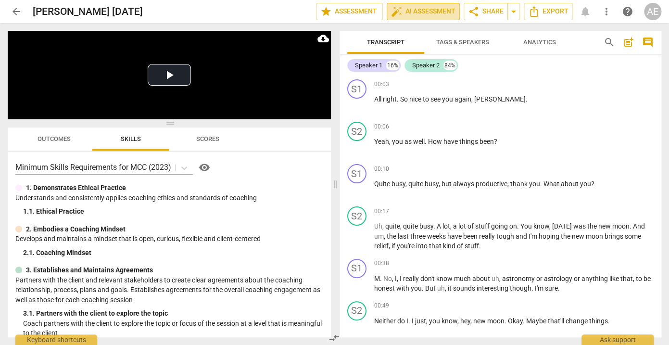
click at [419, 13] on span "auto_fix_high AI Assessment" at bounding box center [423, 12] width 64 height 12
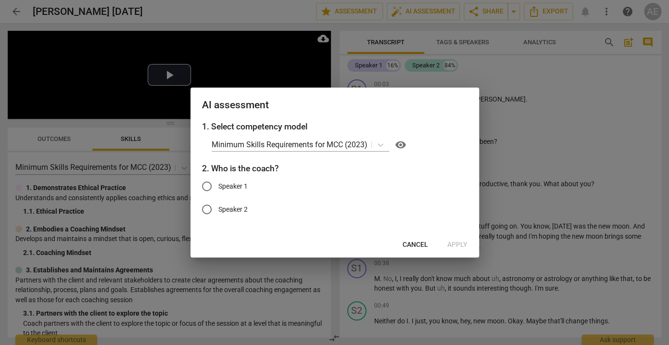
click at [229, 186] on span "Speaker 1" at bounding box center [232, 186] width 29 height 10
click at [218, 186] on input "Speaker 1" at bounding box center [206, 186] width 23 height 23
radio input "true"
click at [454, 243] on span "Apply" at bounding box center [457, 245] width 20 height 10
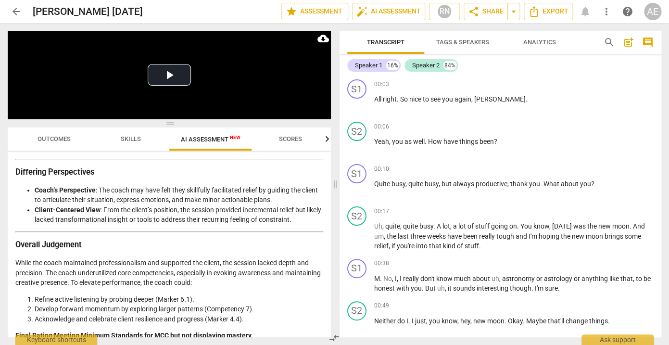
scroll to position [1465, 0]
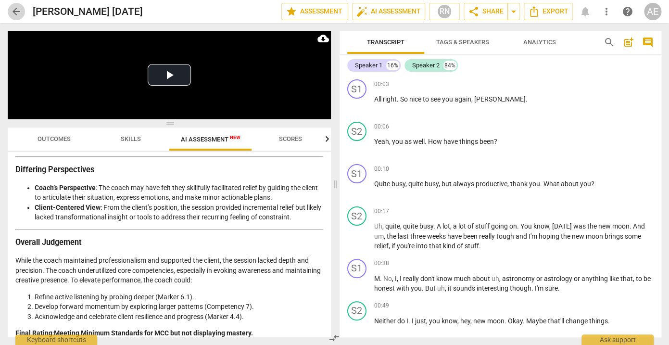
click at [13, 9] on span "arrow_back" at bounding box center [17, 12] width 12 height 12
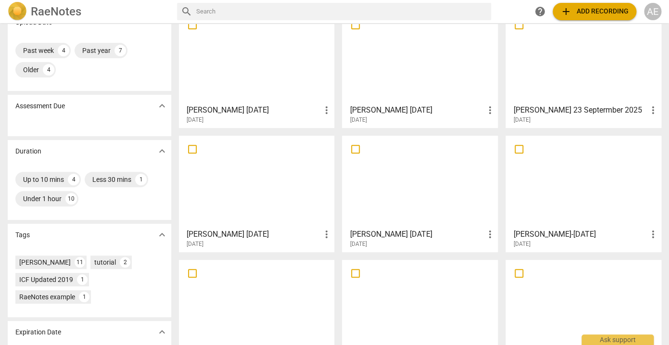
scroll to position [98, 0]
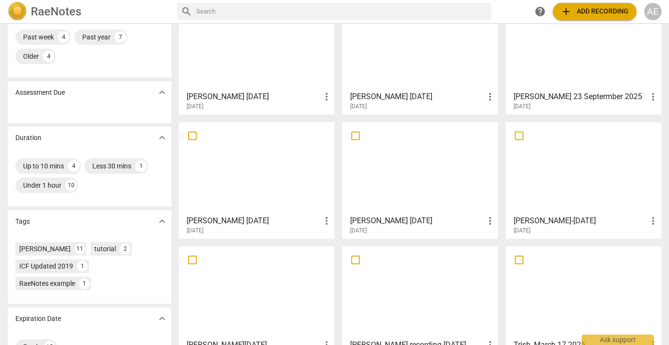
click at [283, 180] on div at bounding box center [256, 168] width 149 height 85
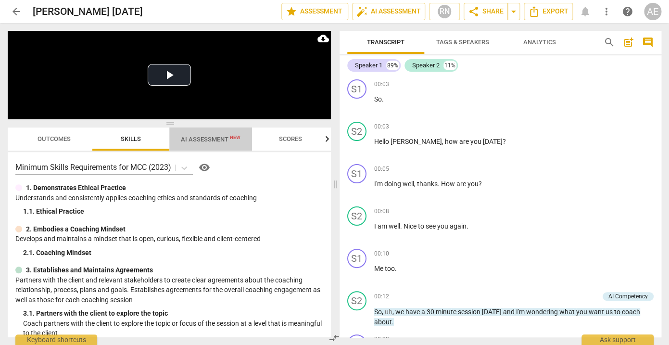
click at [211, 139] on span "AI Assessment New" at bounding box center [211, 139] width 60 height 7
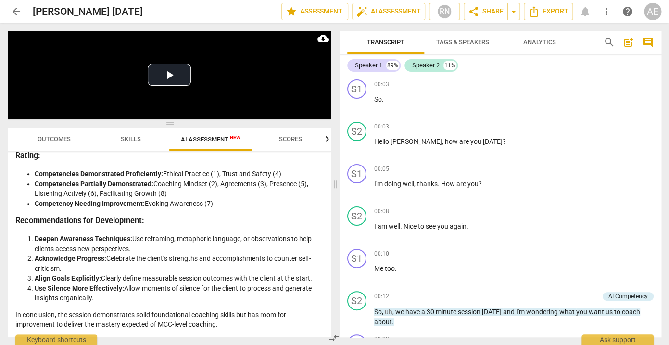
scroll to position [1978, 0]
click at [21, 10] on span "arrow_back" at bounding box center [17, 12] width 12 height 12
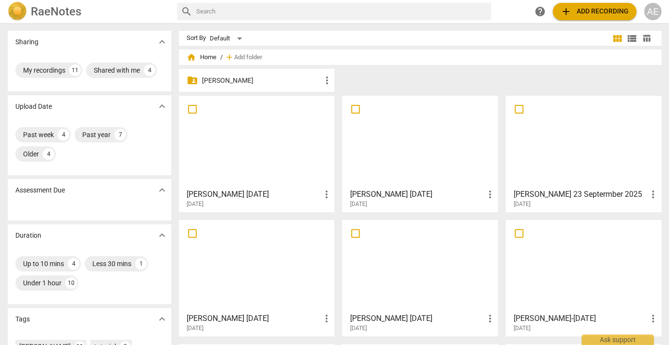
scroll to position [3, 0]
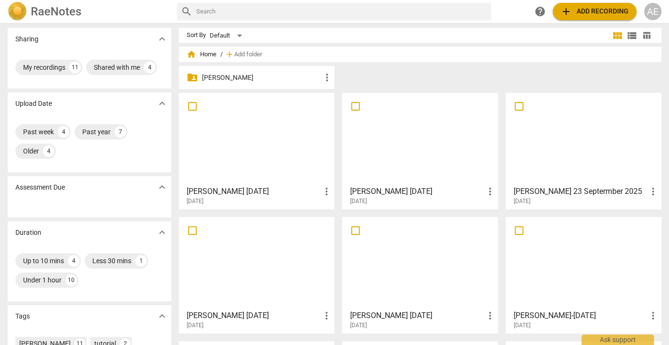
click at [444, 169] on div at bounding box center [419, 138] width 149 height 85
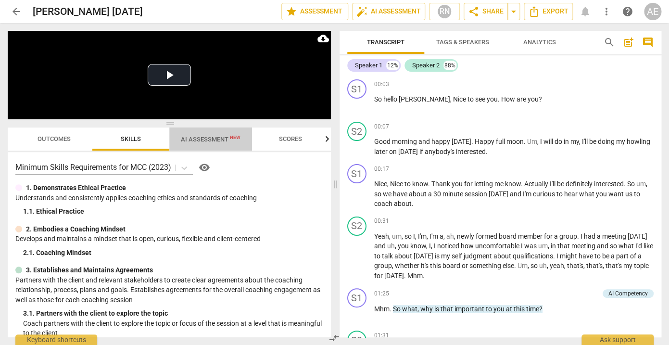
click at [220, 138] on span "AI Assessment New" at bounding box center [211, 139] width 60 height 7
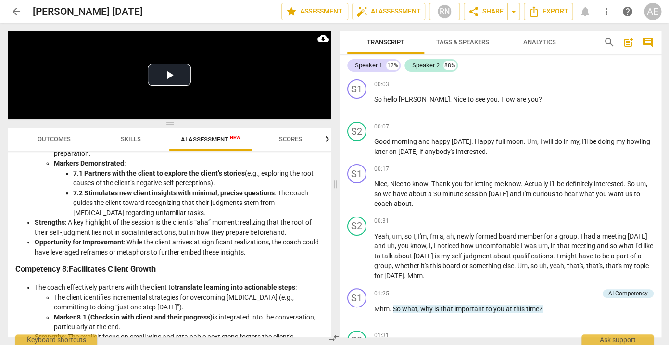
scroll to position [1328, 0]
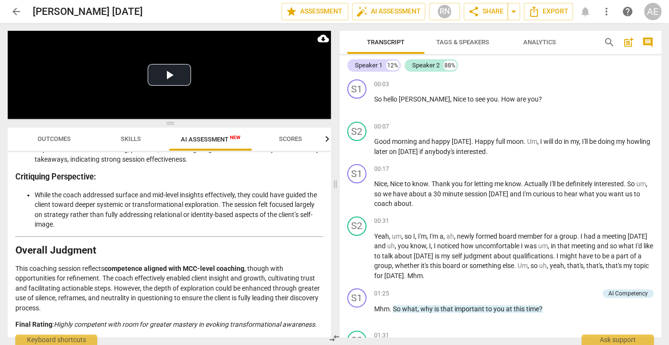
click at [17, 11] on span "arrow_back" at bounding box center [17, 12] width 12 height 12
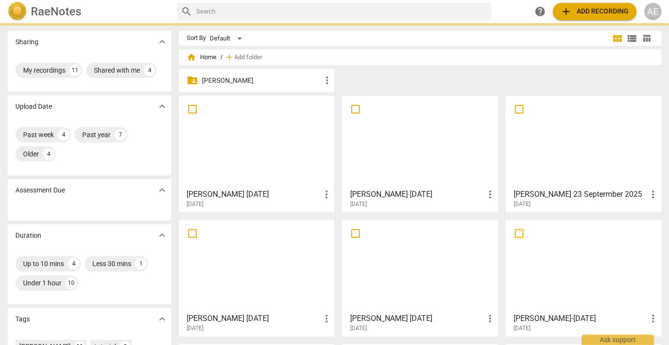
click at [288, 141] on div at bounding box center [256, 141] width 149 height 85
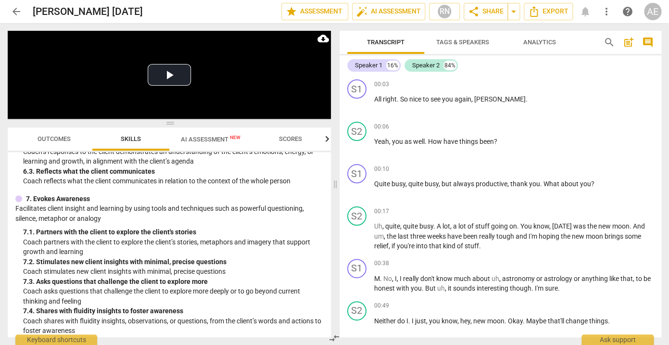
scroll to position [717, 0]
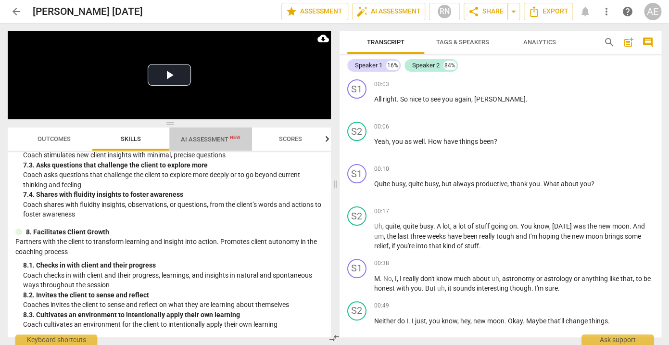
click at [215, 139] on span "AI Assessment New" at bounding box center [211, 139] width 60 height 7
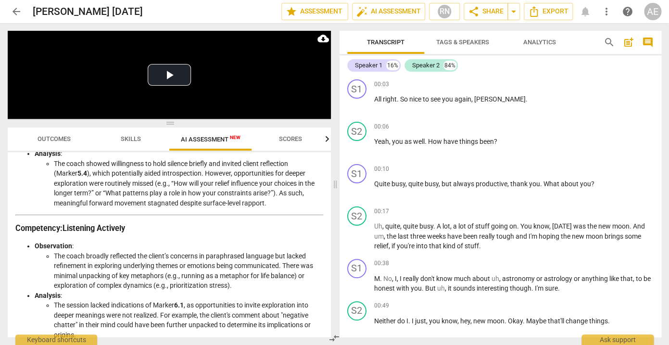
scroll to position [1493, 0]
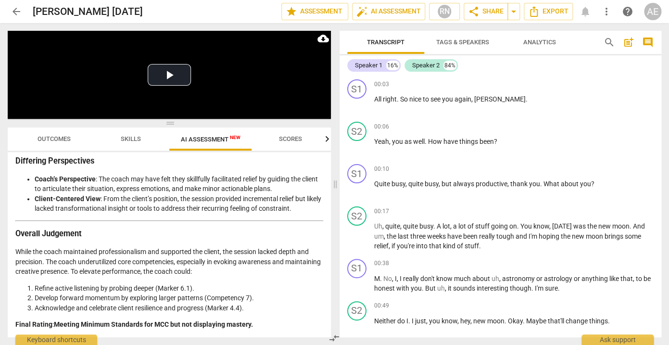
click at [16, 13] on span "arrow_back" at bounding box center [17, 12] width 12 height 12
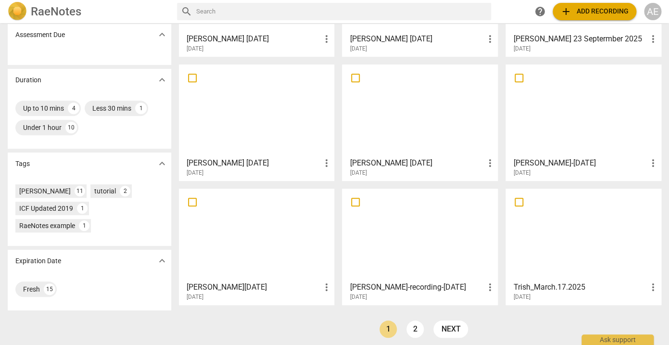
scroll to position [161, 0]
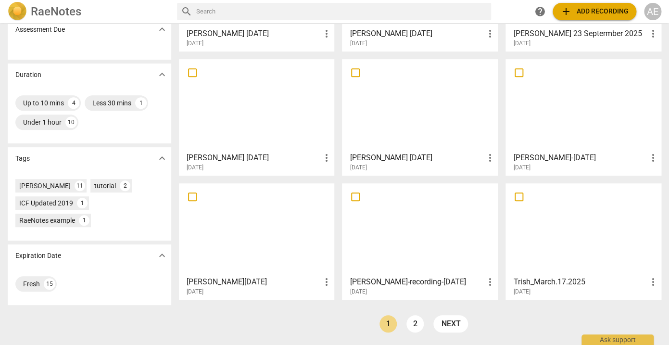
click at [272, 224] on div at bounding box center [256, 229] width 149 height 85
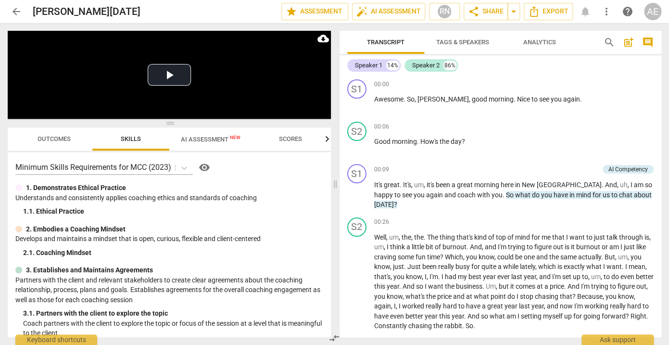
click at [202, 141] on span "AI Assessment New" at bounding box center [211, 139] width 60 height 7
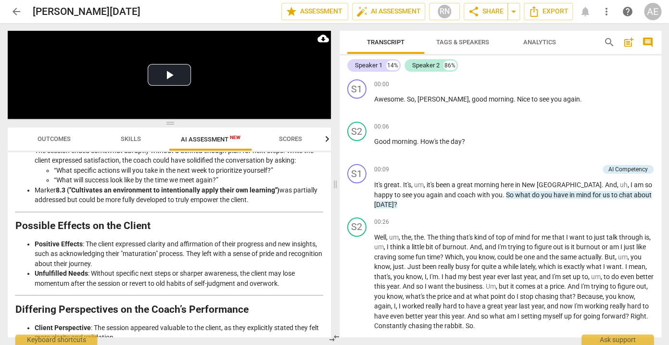
scroll to position [1817, 0]
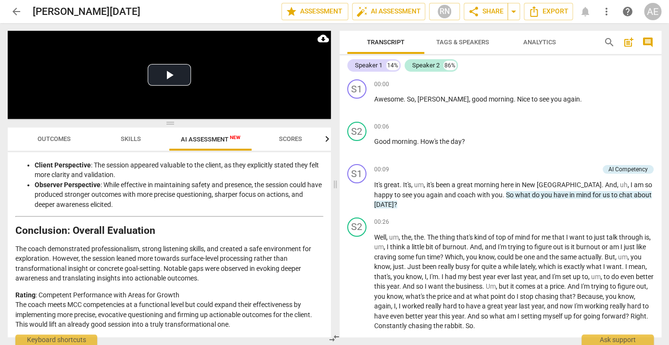
click at [13, 10] on span "arrow_back" at bounding box center [17, 12] width 12 height 12
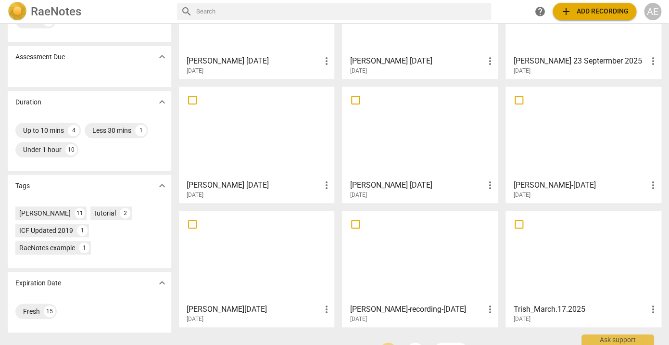
scroll to position [141, 0]
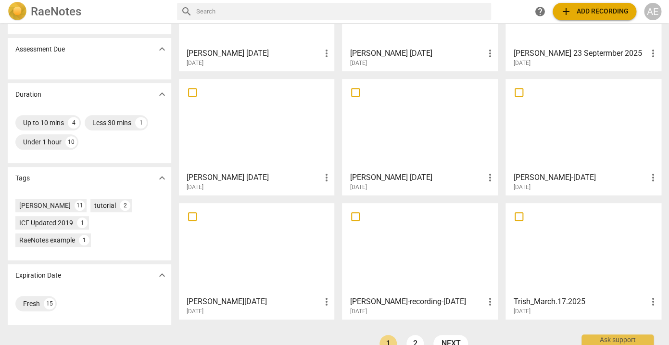
click at [377, 137] on div at bounding box center [419, 124] width 149 height 85
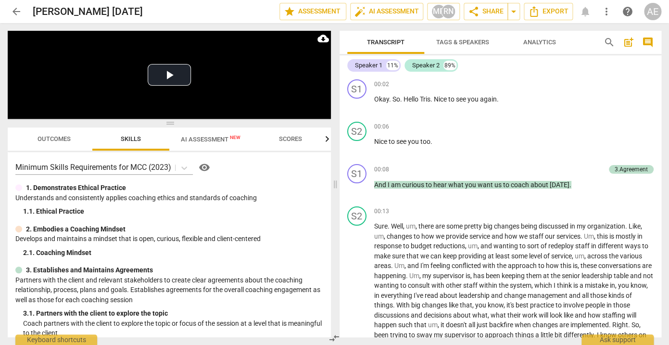
click at [207, 136] on span "AI Assessment New" at bounding box center [211, 139] width 60 height 7
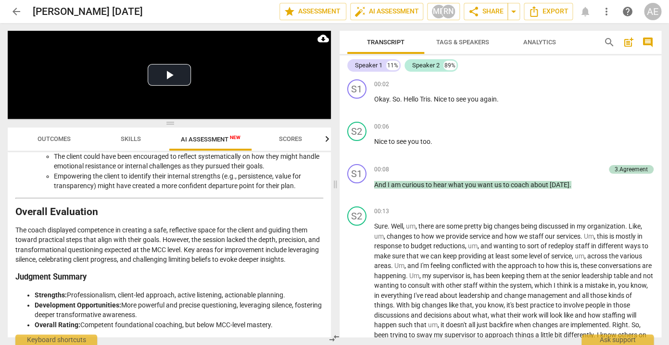
scroll to position [1706, 0]
click at [18, 13] on span "arrow_back" at bounding box center [17, 12] width 12 height 12
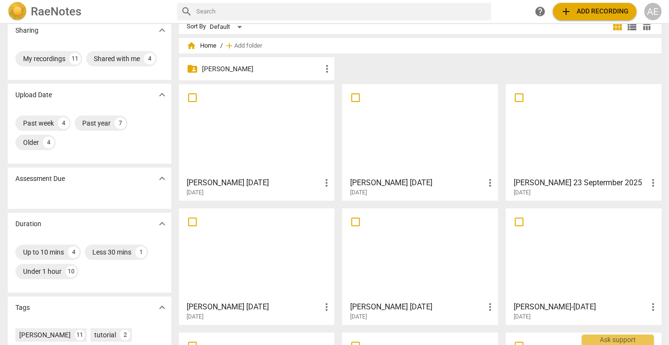
scroll to position [13, 0]
click at [384, 124] on div at bounding box center [419, 129] width 149 height 85
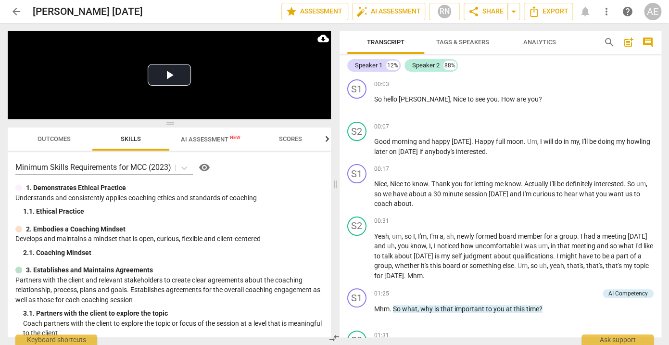
click at [213, 140] on span "AI Assessment New" at bounding box center [211, 139] width 60 height 7
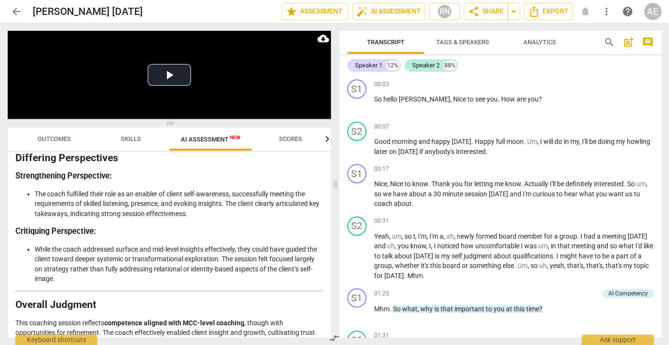
scroll to position [1328, 0]
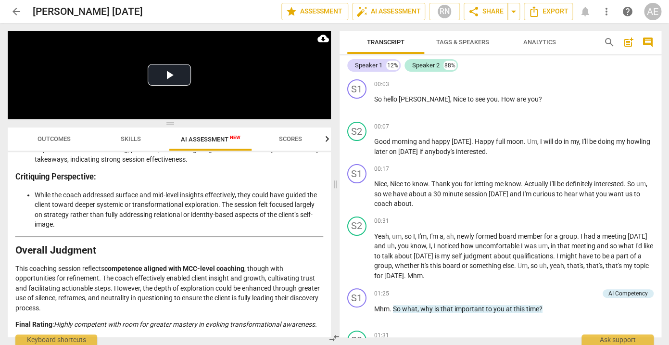
click at [15, 13] on span "arrow_back" at bounding box center [17, 12] width 12 height 12
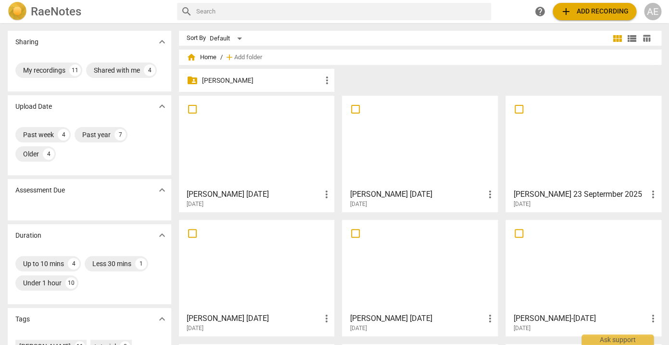
scroll to position [80, 0]
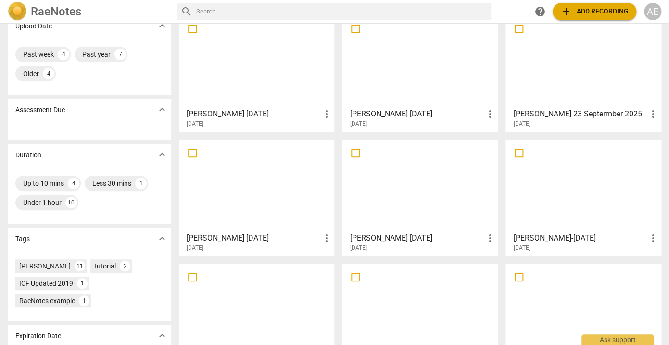
click at [568, 89] on div at bounding box center [583, 61] width 149 height 85
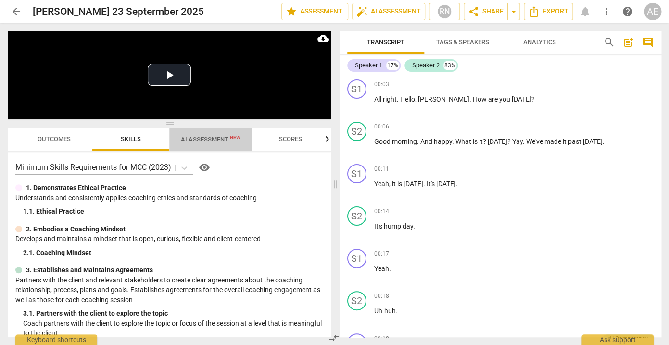
click at [208, 141] on span "AI Assessment New" at bounding box center [211, 139] width 60 height 7
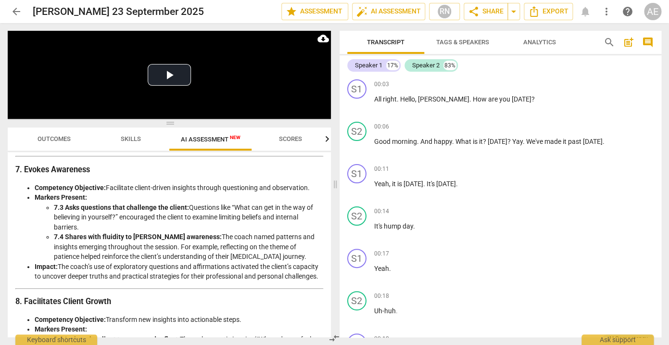
scroll to position [1623, 0]
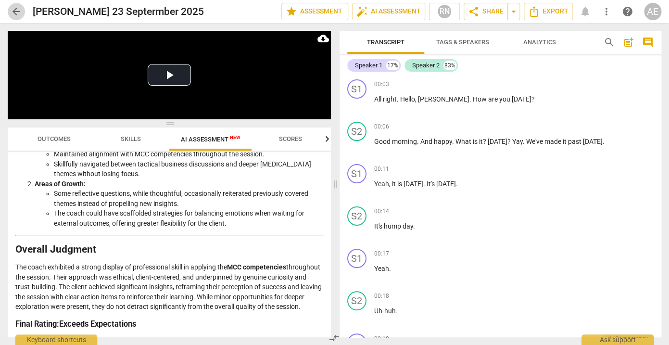
click at [16, 11] on span "arrow_back" at bounding box center [17, 12] width 12 height 12
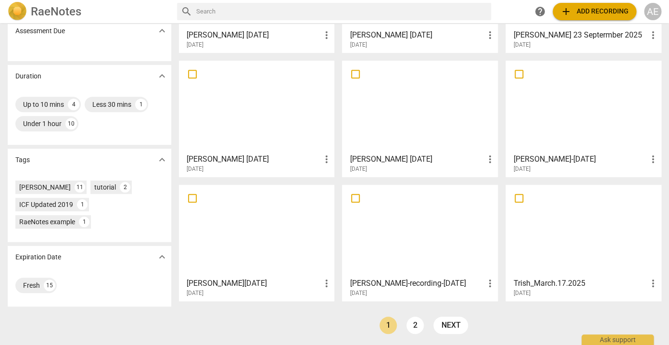
scroll to position [161, 0]
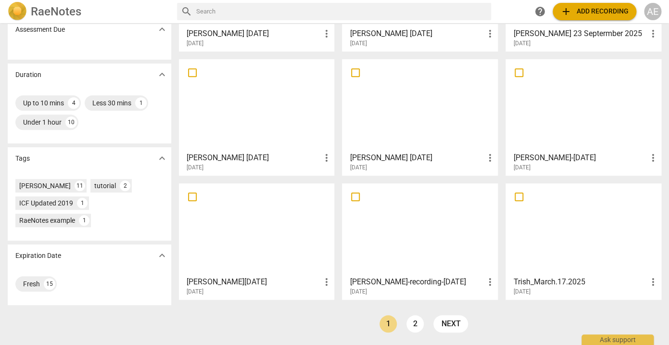
click at [296, 209] on div at bounding box center [256, 229] width 149 height 85
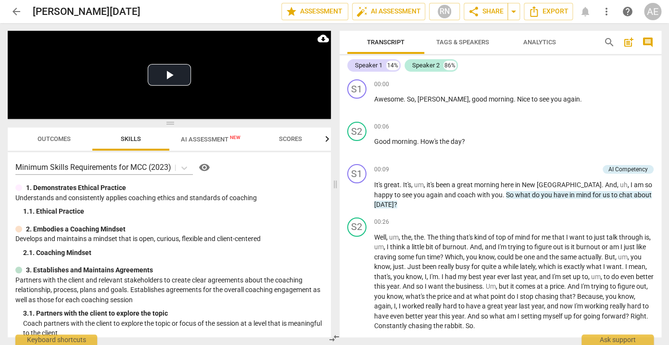
click at [218, 140] on span "AI Assessment New" at bounding box center [211, 139] width 60 height 7
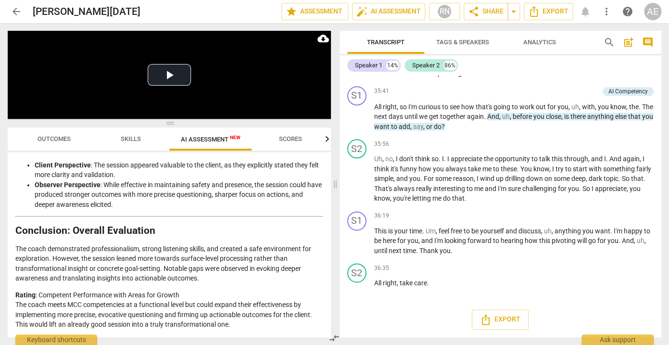
scroll to position [4407, 0]
click at [15, 8] on span "arrow_back" at bounding box center [17, 12] width 12 height 12
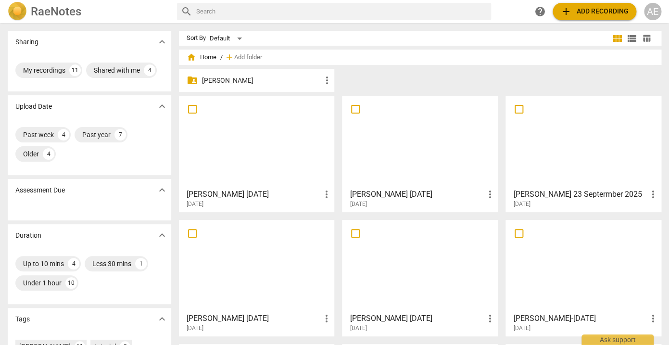
click at [397, 154] on div at bounding box center [419, 141] width 149 height 85
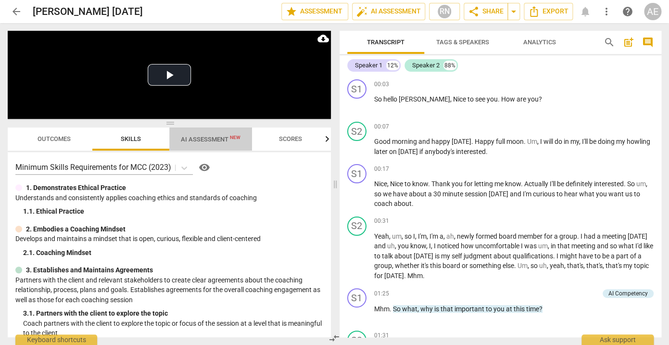
click at [221, 139] on span "AI Assessment New" at bounding box center [211, 139] width 60 height 7
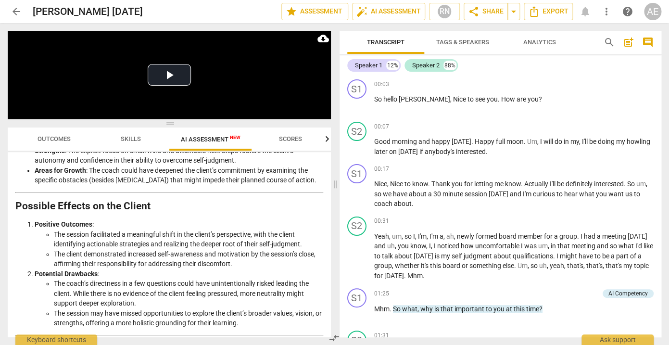
scroll to position [1328, 0]
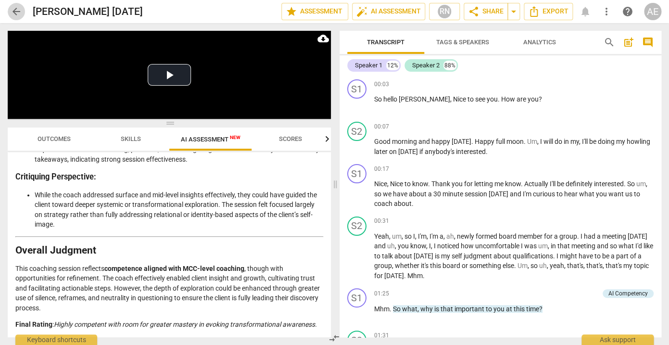
click at [18, 12] on span "arrow_back" at bounding box center [17, 12] width 12 height 12
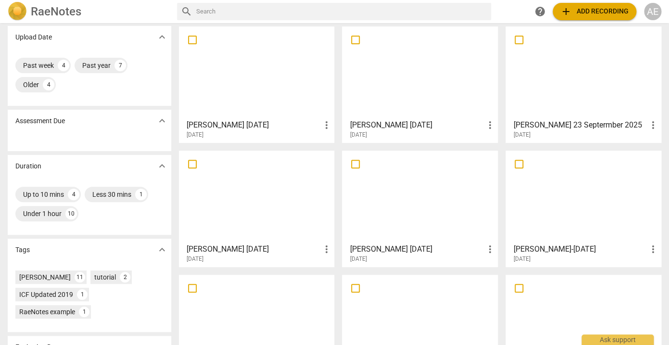
scroll to position [161, 0]
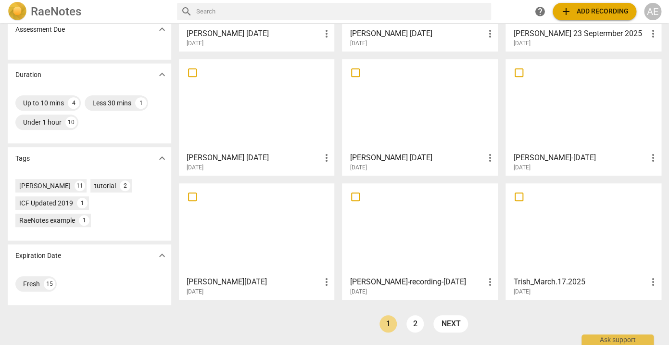
click at [298, 238] on div at bounding box center [256, 229] width 149 height 85
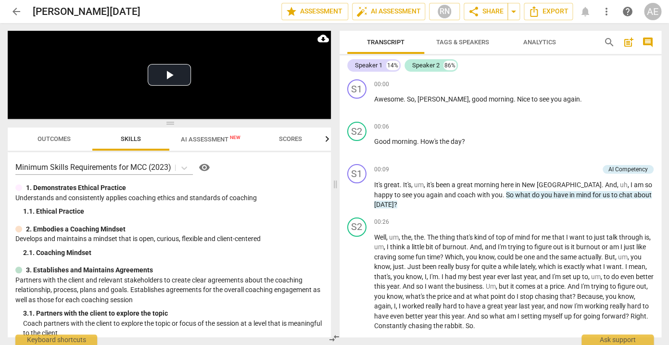
click at [212, 136] on span "AI Assessment New" at bounding box center [210, 139] width 83 height 14
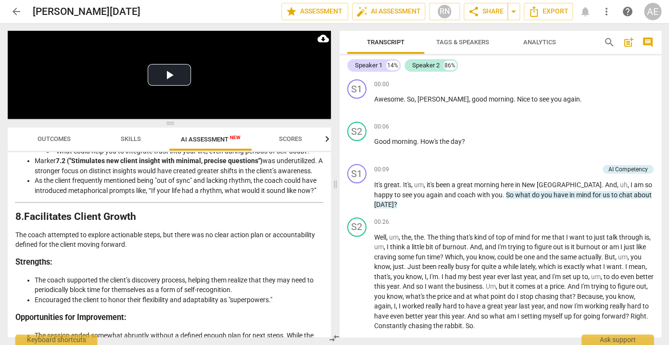
scroll to position [1817, 0]
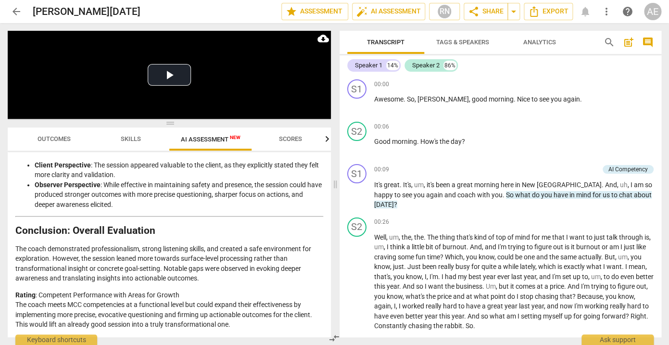
click at [16, 8] on span "arrow_back" at bounding box center [17, 12] width 12 height 12
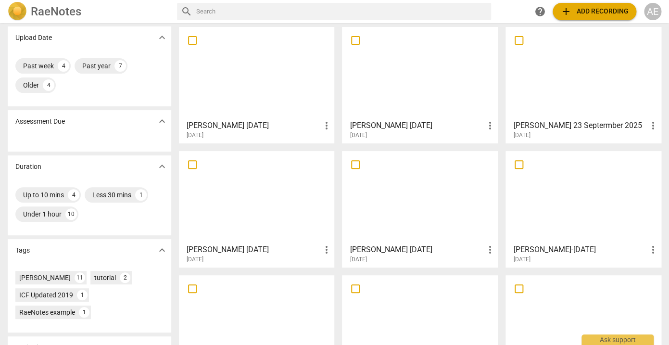
scroll to position [101, 0]
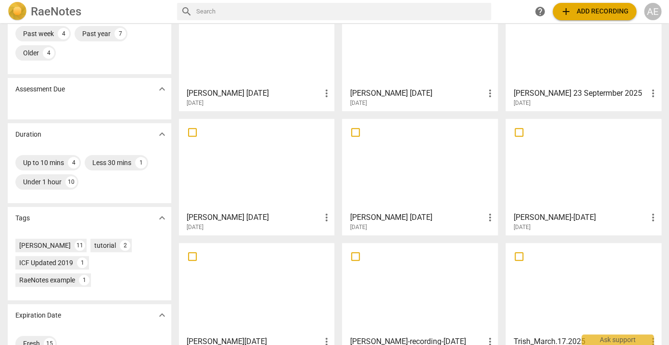
click at [224, 176] on div at bounding box center [256, 164] width 149 height 85
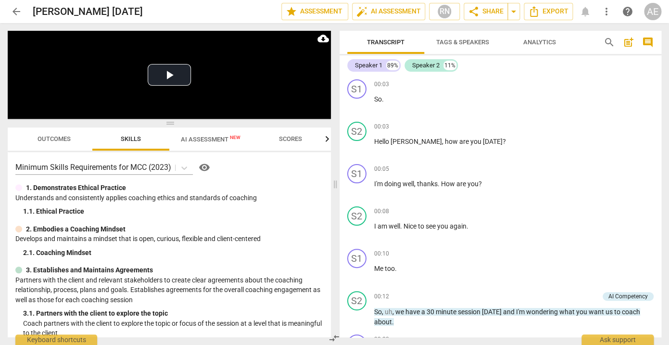
click at [218, 139] on span "AI Assessment New" at bounding box center [211, 139] width 60 height 7
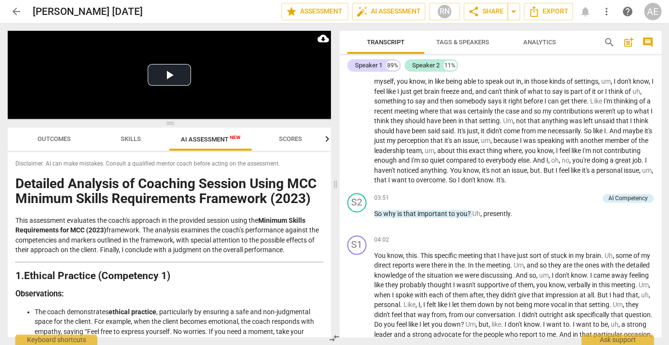
click at [17, 11] on span "arrow_back" at bounding box center [17, 12] width 12 height 12
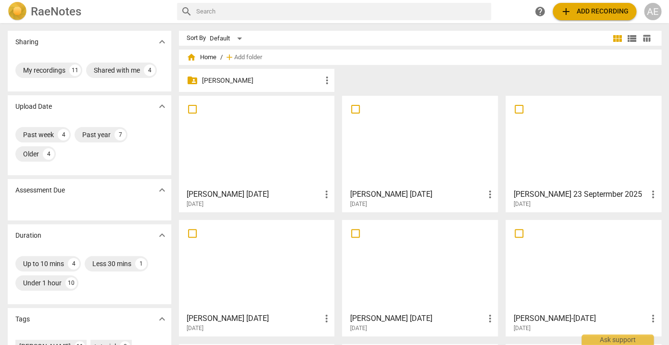
click at [251, 78] on p "[PERSON_NAME]" at bounding box center [261, 81] width 119 height 10
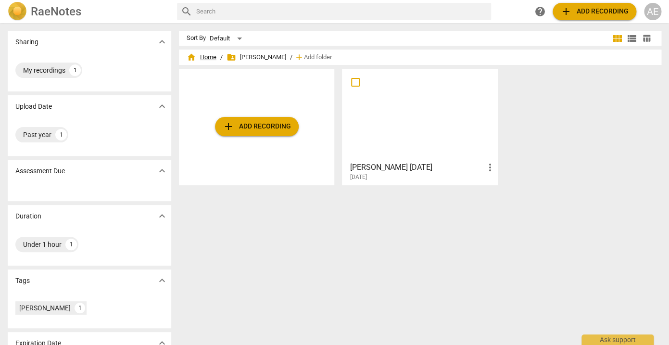
click at [205, 57] on span "home Home" at bounding box center [202, 57] width 30 height 10
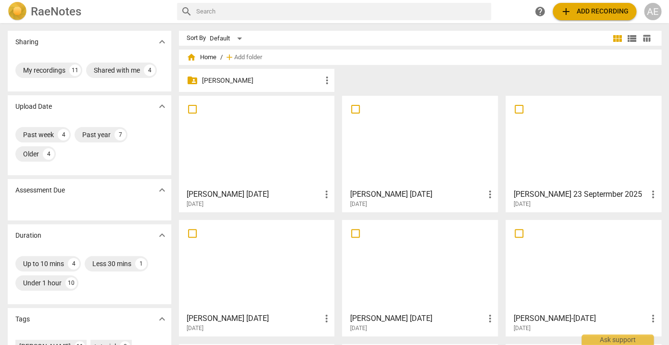
scroll to position [10, 0]
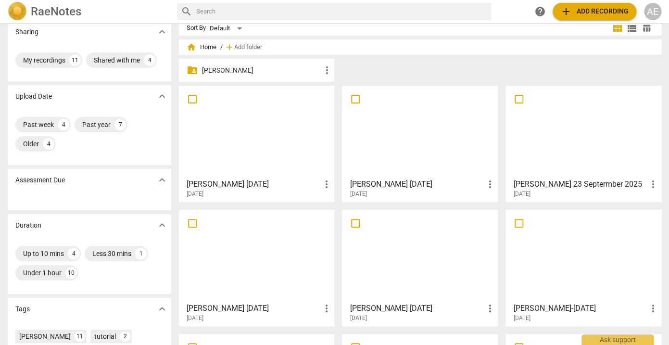
click at [362, 134] on div at bounding box center [419, 131] width 149 height 85
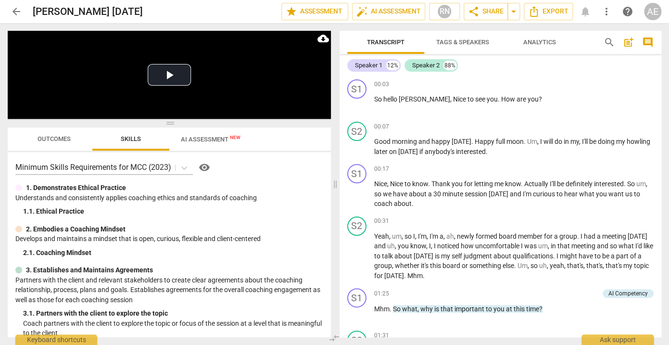
scroll to position [717, 0]
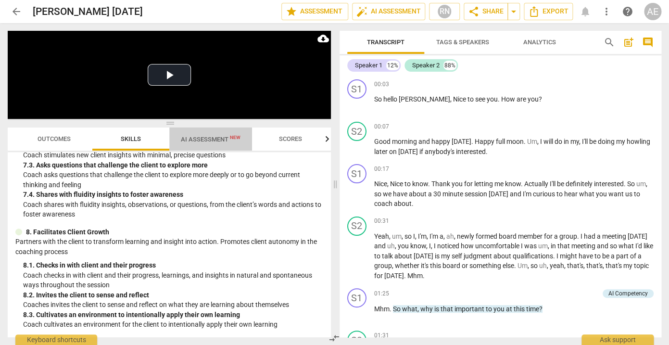
click at [203, 138] on span "AI Assessment New" at bounding box center [211, 139] width 60 height 7
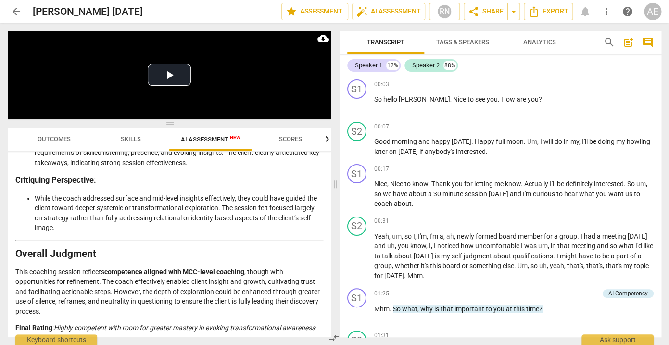
scroll to position [1328, 0]
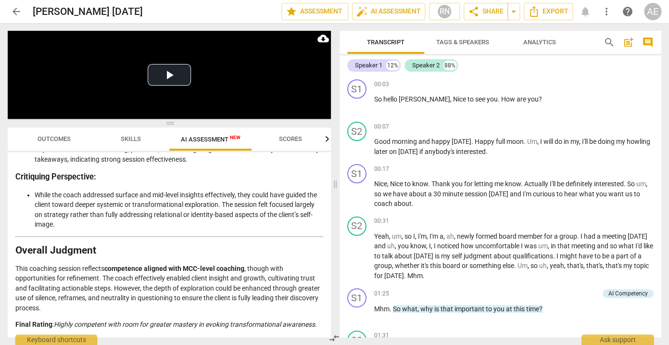
click at [16, 9] on span "arrow_back" at bounding box center [17, 12] width 12 height 12
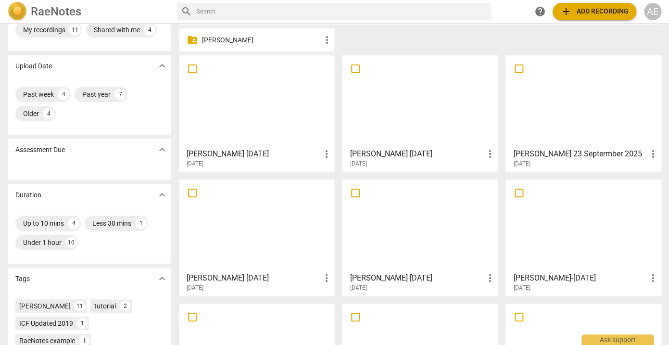
scroll to position [44, 0]
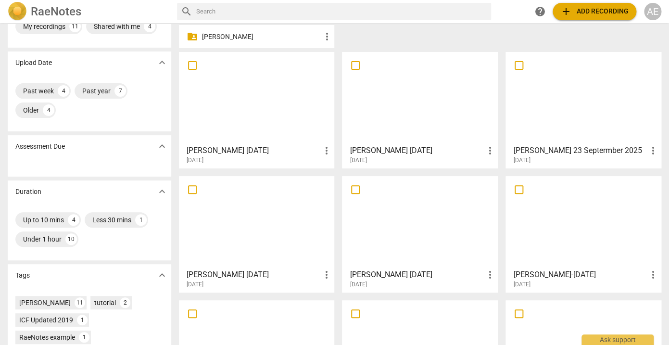
click at [404, 221] on div at bounding box center [419, 221] width 149 height 85
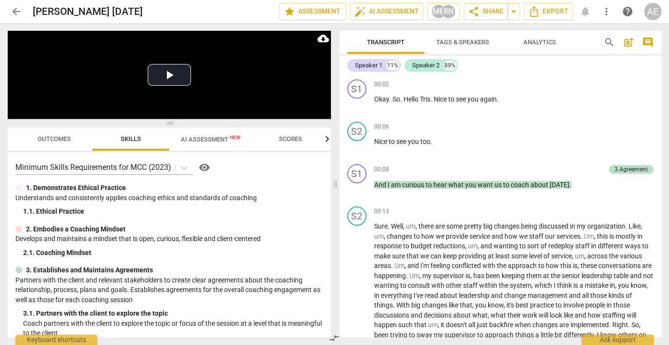
click at [219, 140] on span "AI Assessment New" at bounding box center [211, 139] width 60 height 7
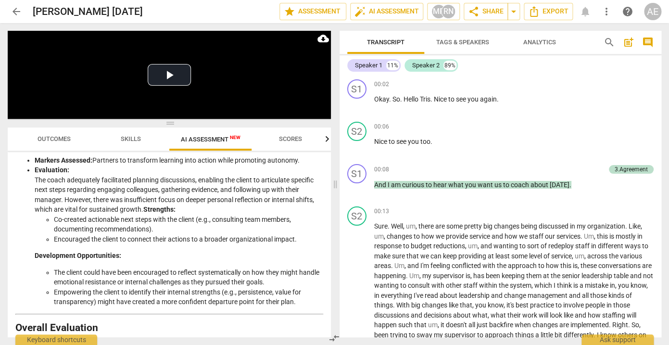
scroll to position [1706, 0]
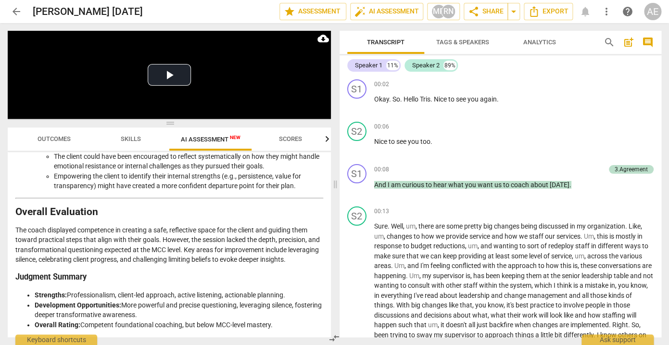
click at [16, 11] on span "arrow_back" at bounding box center [17, 12] width 12 height 12
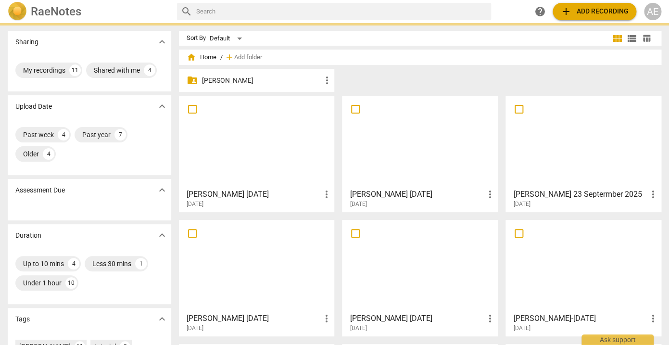
click at [17, 12] on img at bounding box center [17, 11] width 19 height 19
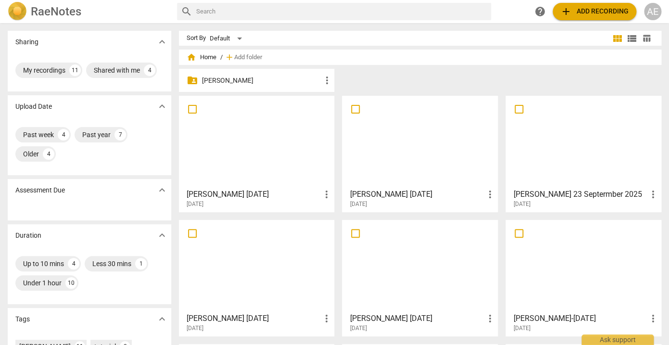
click at [410, 295] on div at bounding box center [419, 265] width 149 height 85
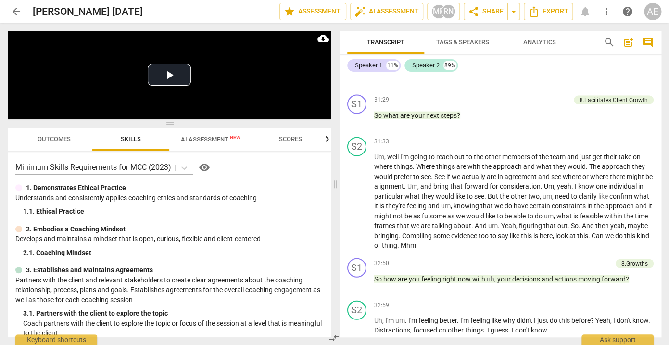
scroll to position [3466, 0]
click at [19, 12] on span "arrow_back" at bounding box center [17, 12] width 12 height 12
